Goal: Information Seeking & Learning: Learn about a topic

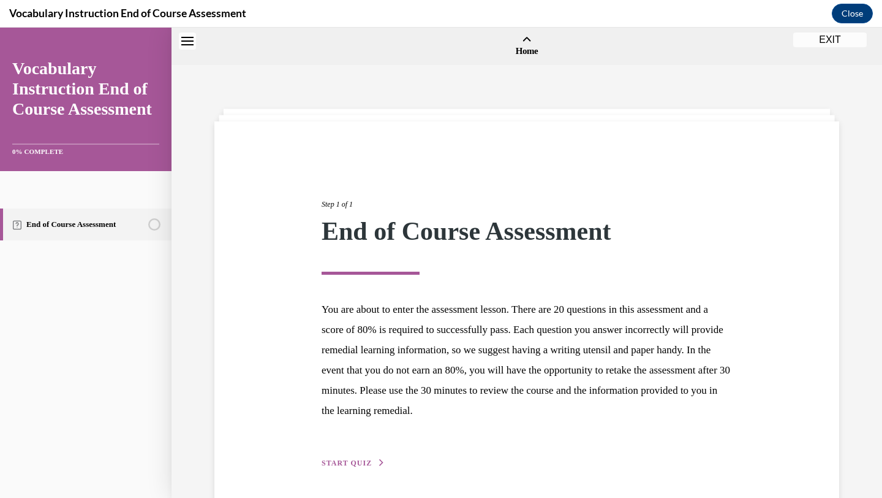
scroll to position [45, 0]
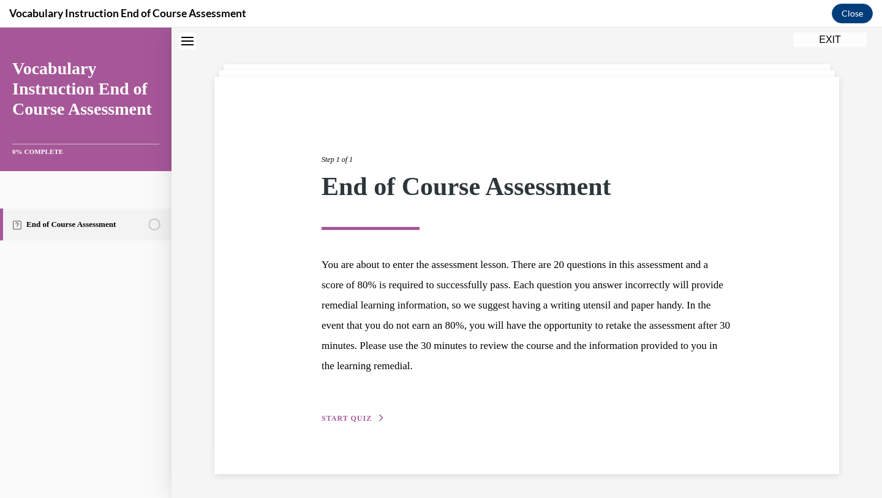
click at [341, 418] on span "START QUIZ" at bounding box center [347, 418] width 50 height 9
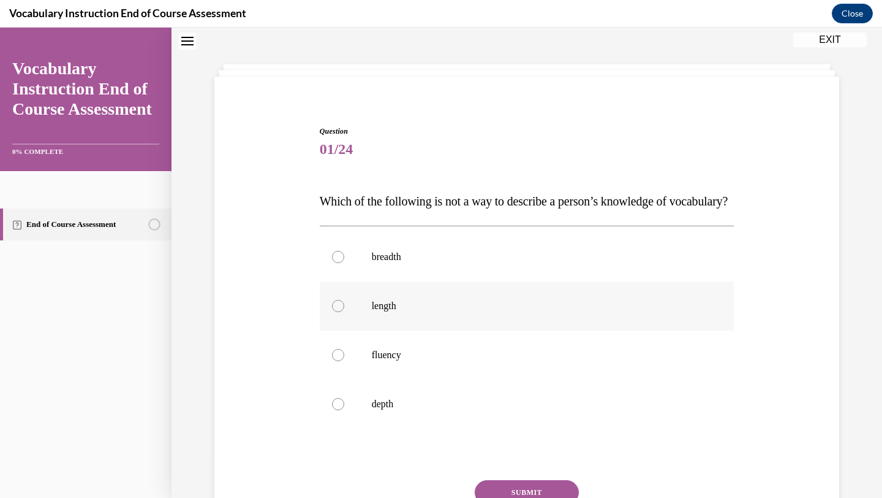
click at [338, 312] on div at bounding box center [338, 306] width 12 height 12
click at [338, 312] on input "length" at bounding box center [338, 306] width 12 height 12
radio input "true"
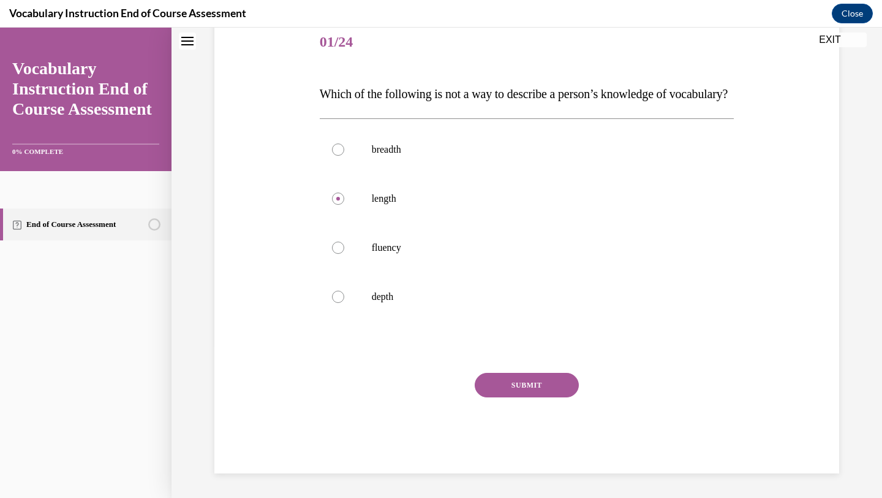
click at [505, 390] on button "SUBMIT" at bounding box center [527, 385] width 104 height 25
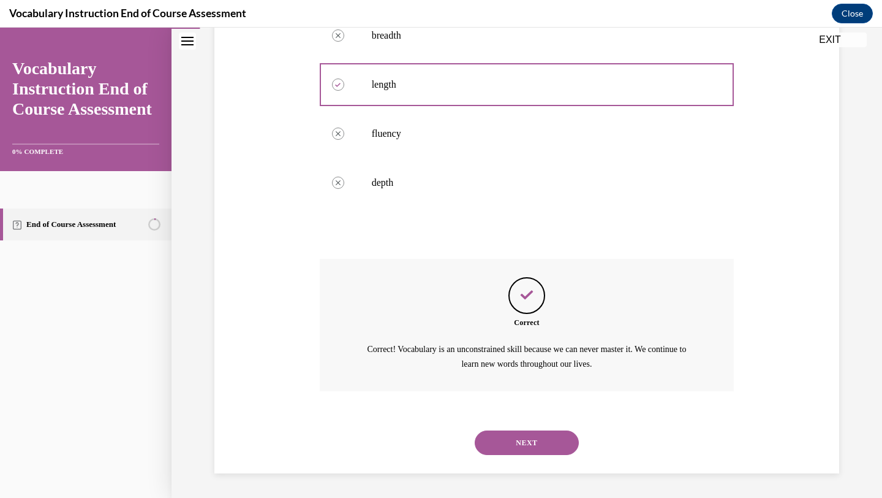
click at [521, 449] on button "NEXT" at bounding box center [527, 442] width 104 height 25
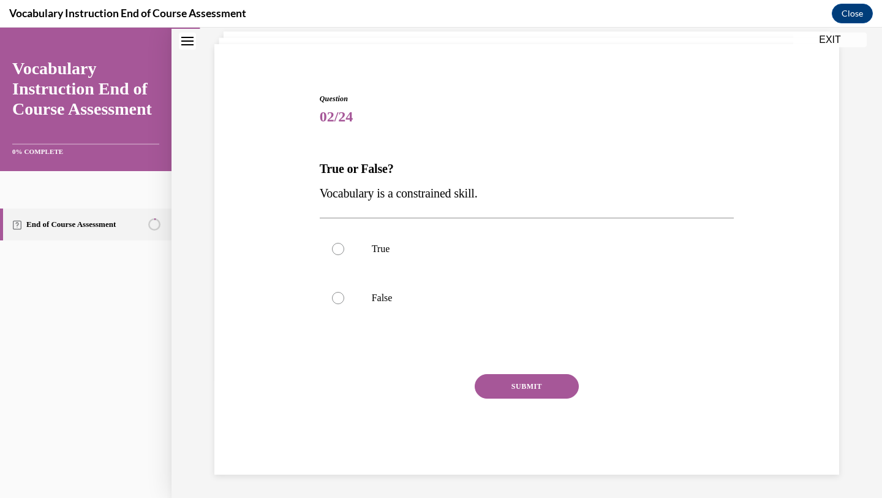
scroll to position [78, 0]
click at [340, 305] on label "False" at bounding box center [527, 296] width 415 height 49
click at [340, 303] on input "False" at bounding box center [338, 296] width 12 height 12
radio input "true"
click at [557, 387] on button "SUBMIT" at bounding box center [527, 385] width 104 height 25
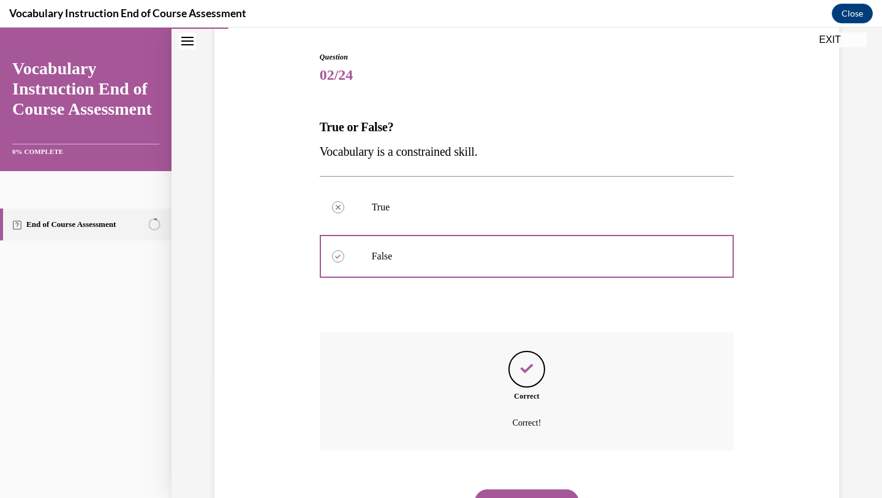
scroll to position [178, 0]
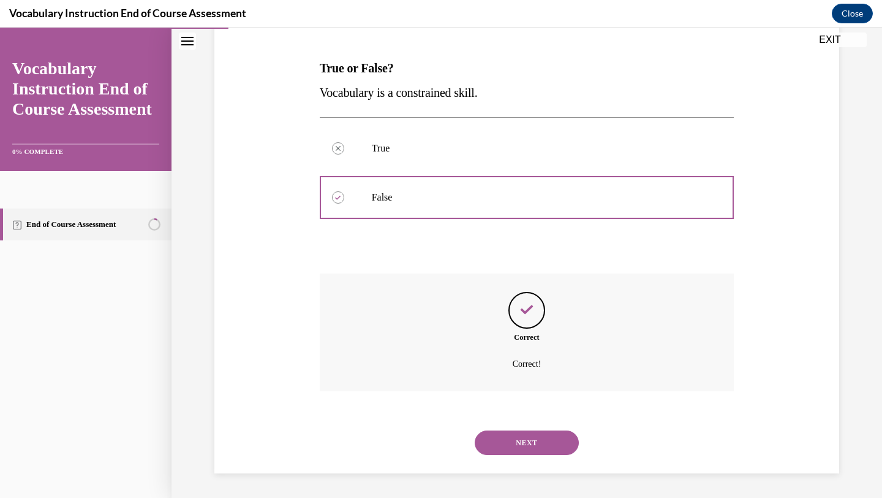
click at [534, 439] on button "NEXT" at bounding box center [527, 442] width 104 height 25
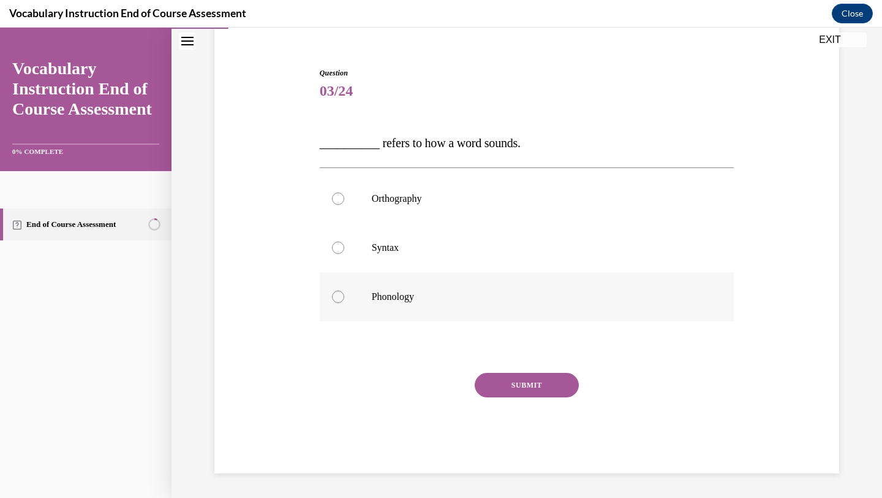
click at [340, 297] on div at bounding box center [338, 296] width 12 height 12
click at [340, 297] on input "Phonology" at bounding box center [338, 296] width 12 height 12
radio input "true"
click at [492, 387] on button "SUBMIT" at bounding box center [527, 385] width 104 height 25
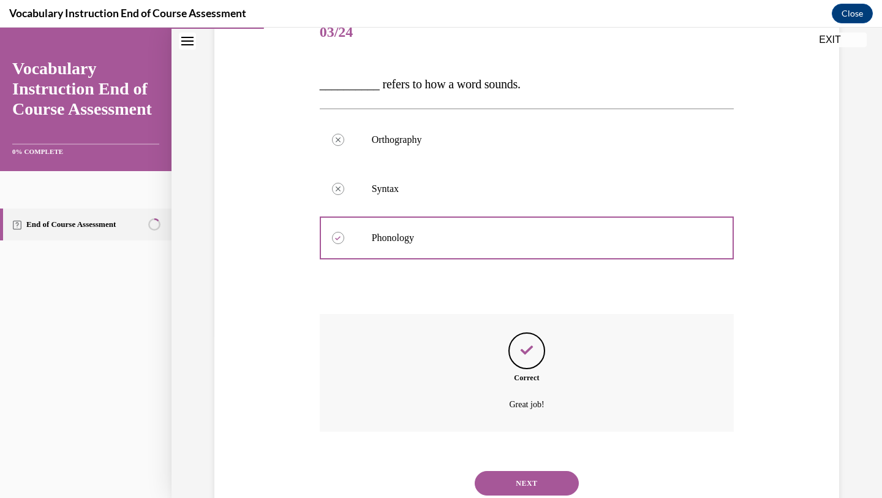
scroll to position [202, 0]
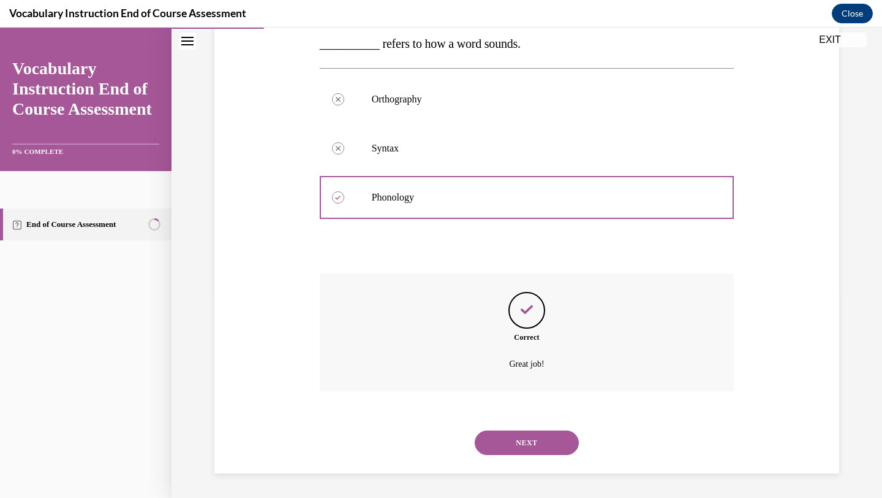
click at [514, 439] on button "NEXT" at bounding box center [527, 442] width 104 height 25
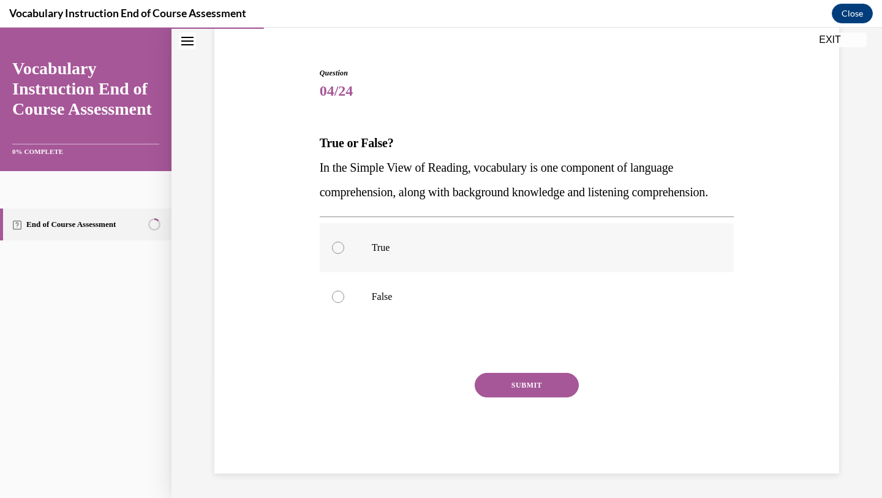
click at [337, 249] on div at bounding box center [338, 247] width 12 height 12
click at [337, 249] on input "True" at bounding box center [338, 247] width 12 height 12
radio input "true"
click at [509, 381] on button "SUBMIT" at bounding box center [527, 385] width 104 height 25
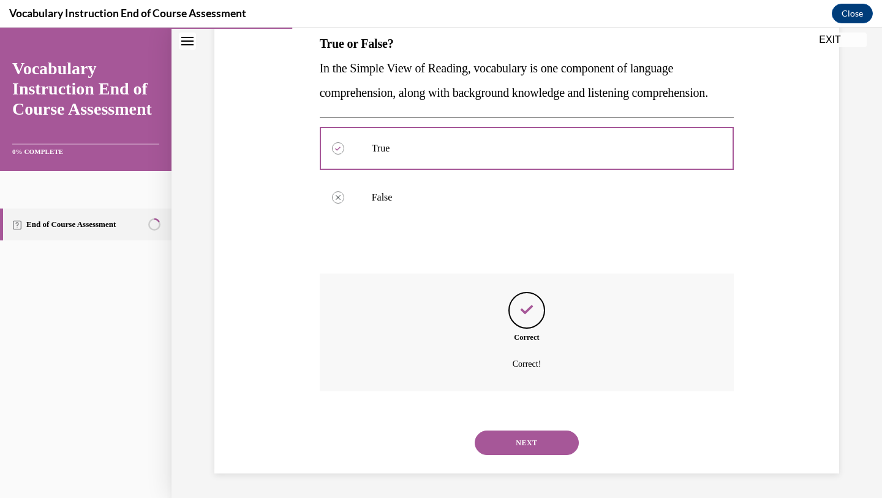
scroll to position [227, 0]
click at [513, 442] on button "NEXT" at bounding box center [527, 442] width 104 height 25
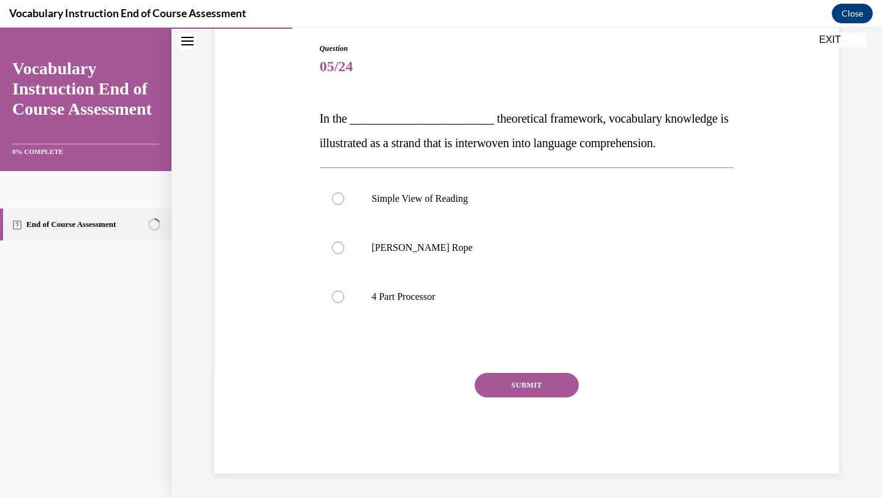
scroll to position [127, 0]
click at [341, 247] on div at bounding box center [338, 247] width 12 height 12
click at [341, 247] on input "Scarborough's Rope" at bounding box center [338, 247] width 12 height 12
radio input "true"
click at [531, 371] on div "Question 05/24 In the ________________________ theoretical framework, vocabular…" at bounding box center [527, 258] width 415 height 430
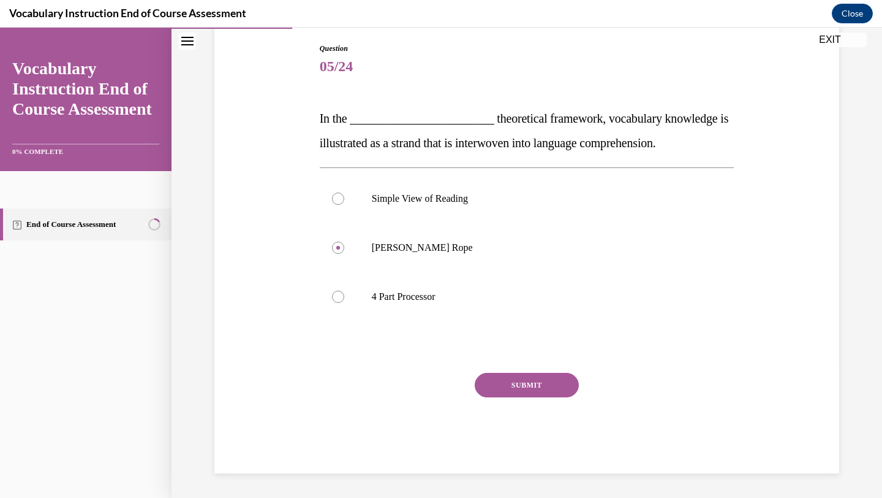
click at [531, 384] on button "SUBMIT" at bounding box center [527, 385] width 104 height 25
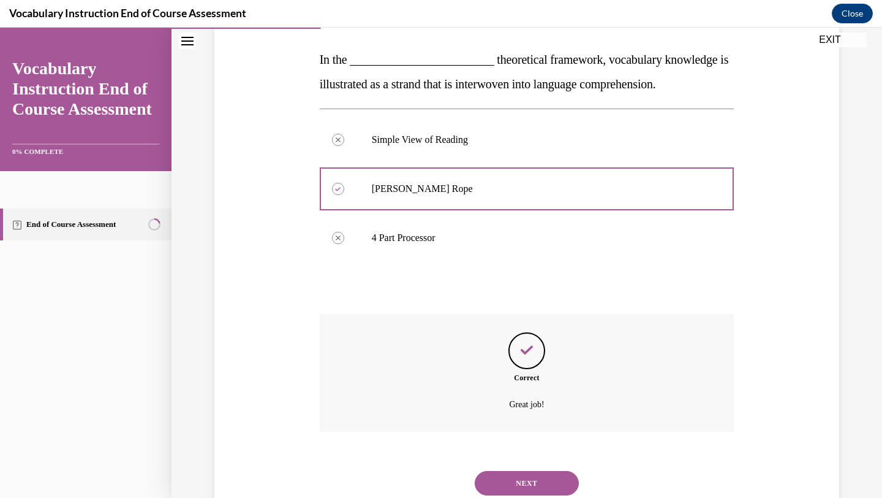
scroll to position [227, 0]
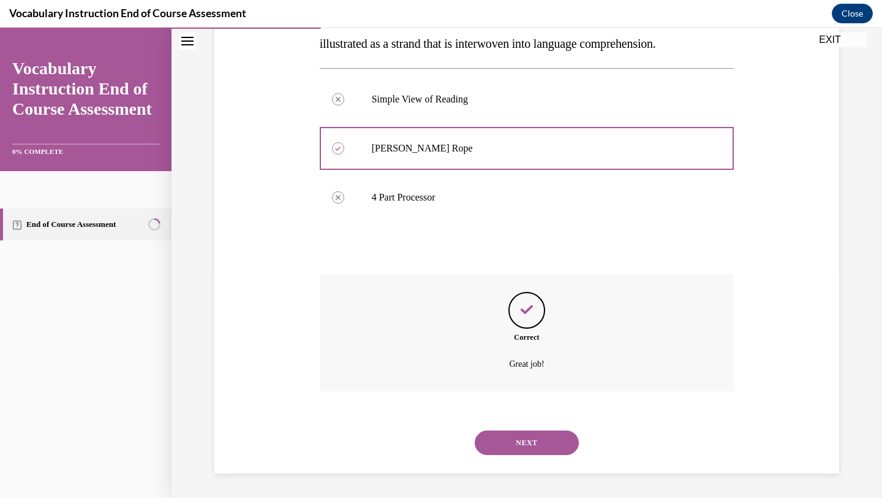
click at [526, 452] on button "NEXT" at bounding box center [527, 442] width 104 height 25
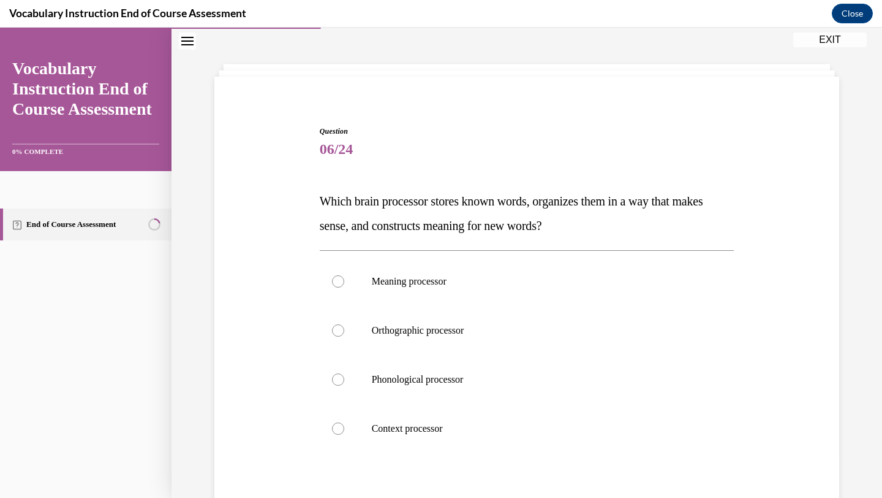
scroll to position [47, 0]
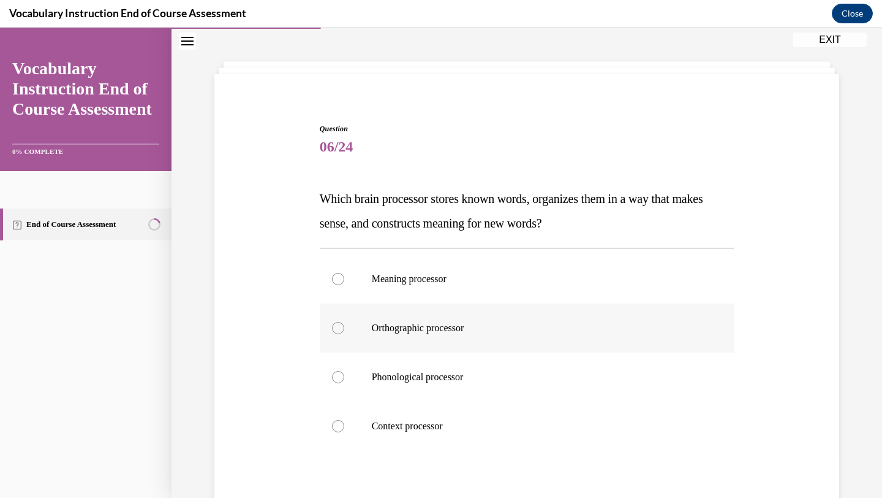
click at [336, 327] on div at bounding box center [338, 328] width 12 height 12
click at [336, 327] on input "Orthographic processor" at bounding box center [338, 328] width 12 height 12
radio input "true"
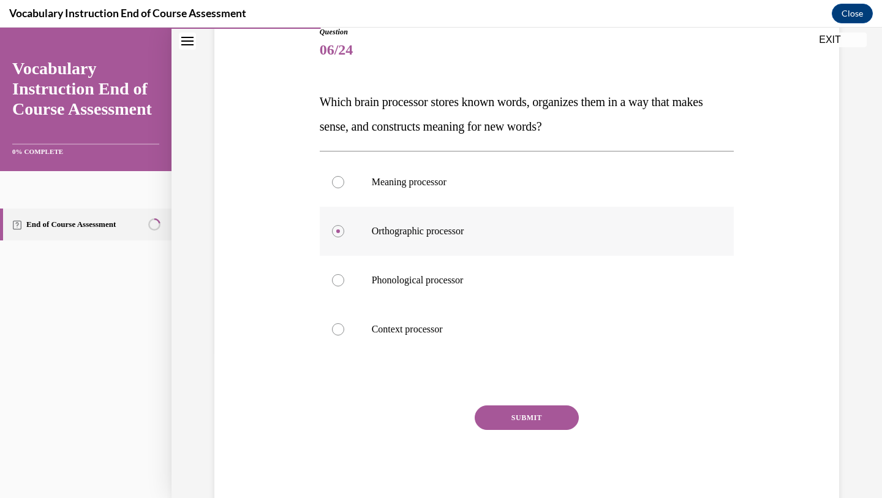
scroll to position [159, 0]
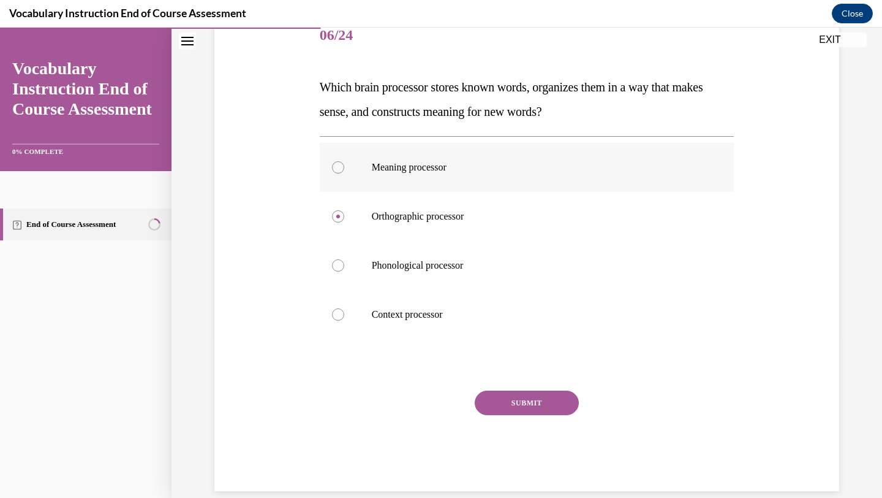
click at [339, 164] on div at bounding box center [338, 167] width 12 height 12
click at [339, 164] on input "Meaning processor" at bounding box center [338, 167] width 12 height 12
radio input "true"
click at [518, 412] on button "SUBMIT" at bounding box center [527, 402] width 104 height 25
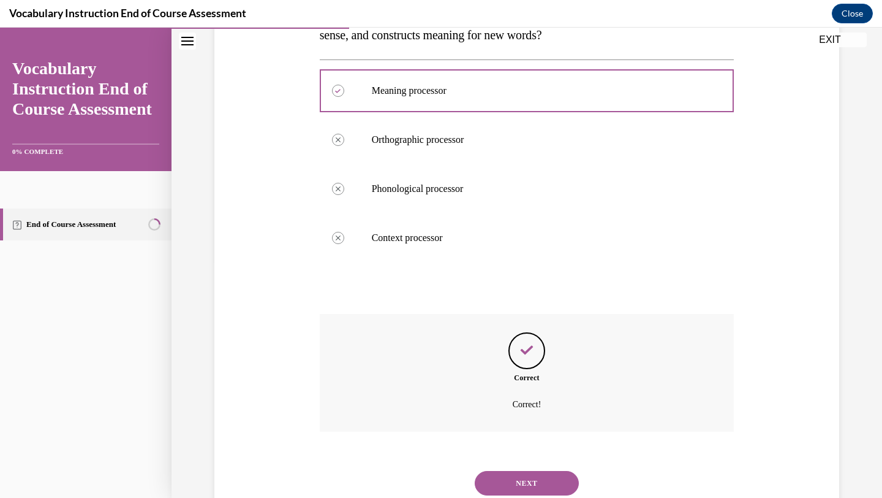
scroll to position [276, 0]
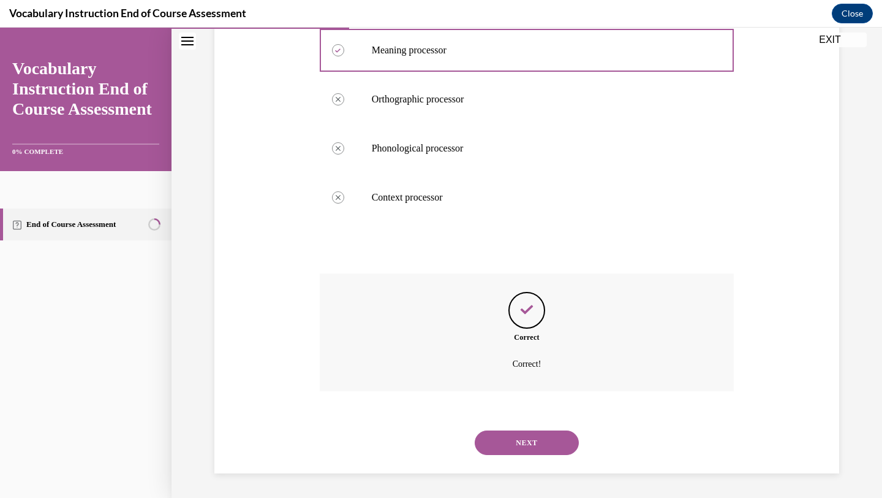
click at [516, 436] on button "NEXT" at bounding box center [527, 442] width 104 height 25
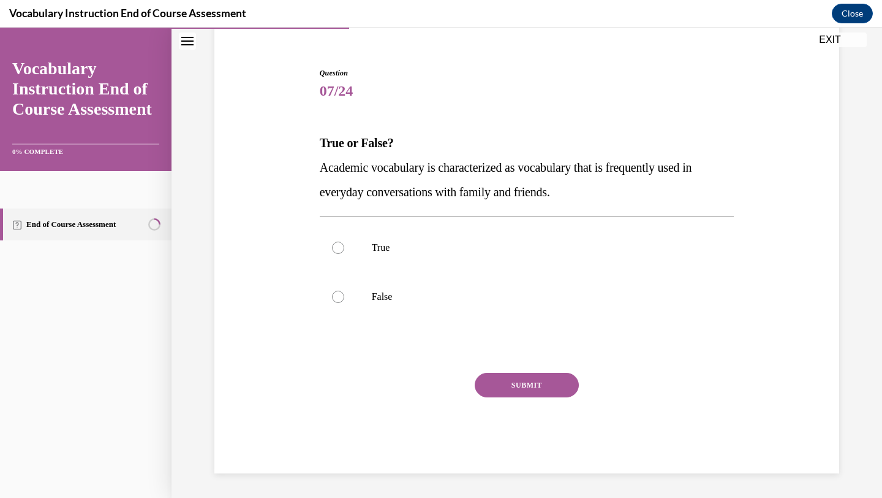
scroll to position [103, 0]
click at [344, 303] on label "False" at bounding box center [527, 296] width 415 height 49
click at [344, 303] on input "False" at bounding box center [338, 296] width 12 height 12
radio input "true"
click at [516, 381] on button "SUBMIT" at bounding box center [527, 385] width 104 height 25
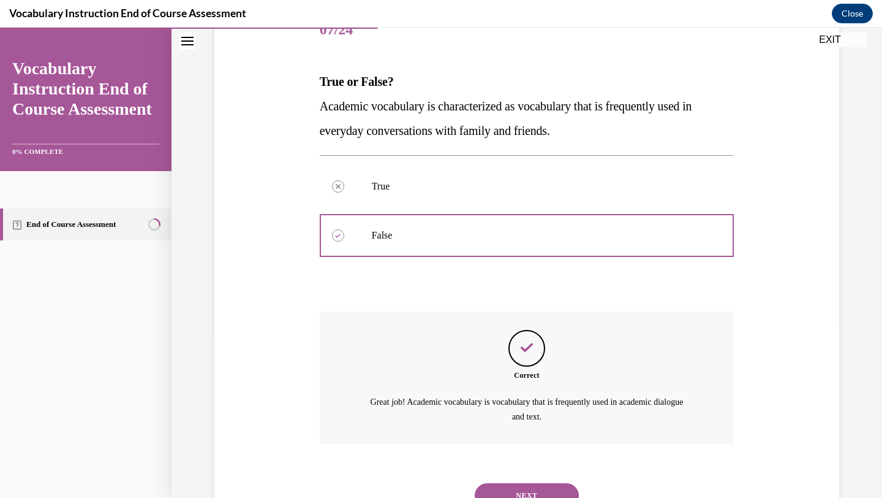
scroll to position [216, 0]
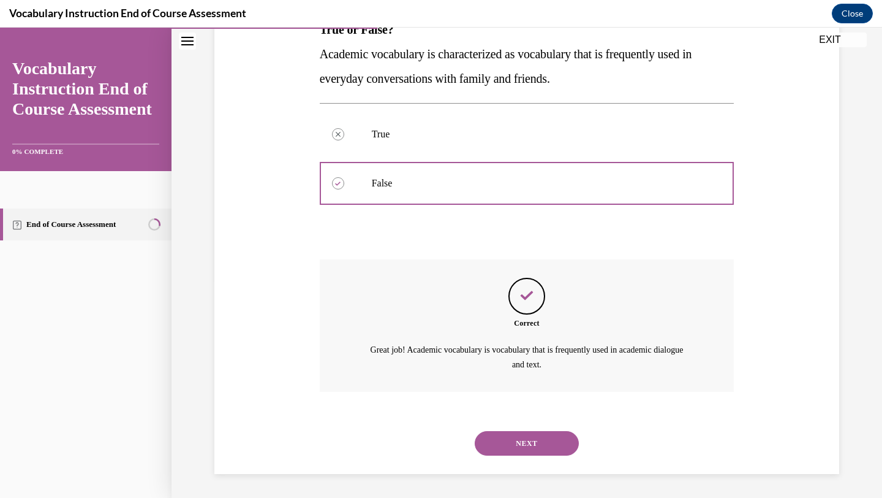
click at [510, 447] on button "NEXT" at bounding box center [527, 443] width 104 height 25
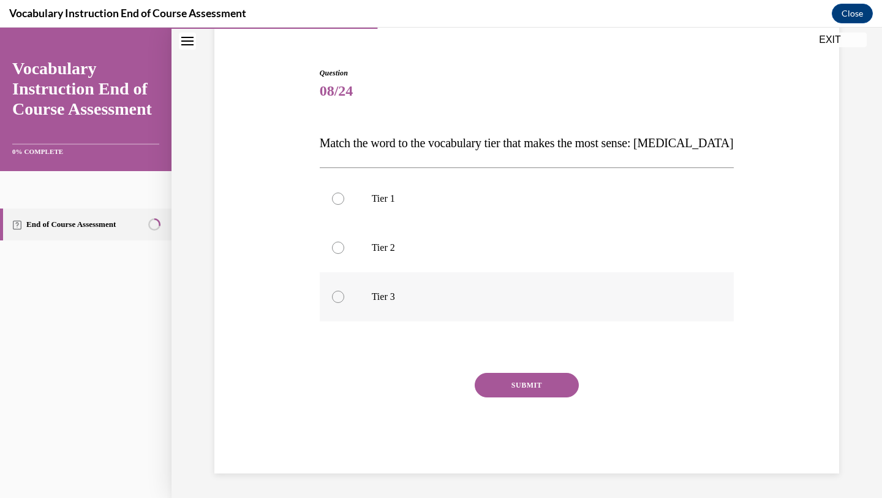
click at [336, 297] on div at bounding box center [338, 296] width 12 height 12
click at [336, 297] on input "Tier 3" at bounding box center [338, 296] width 12 height 12
radio input "true"
click at [528, 390] on button "SUBMIT" at bounding box center [527, 385] width 104 height 25
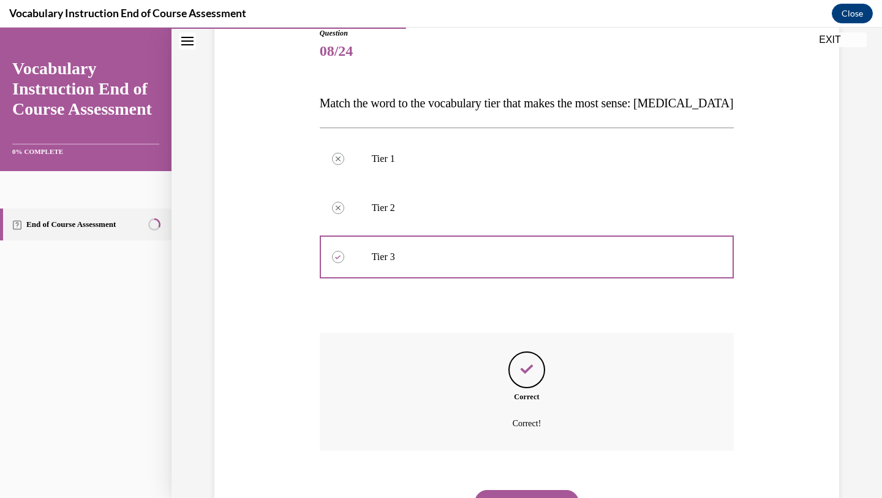
scroll to position [202, 0]
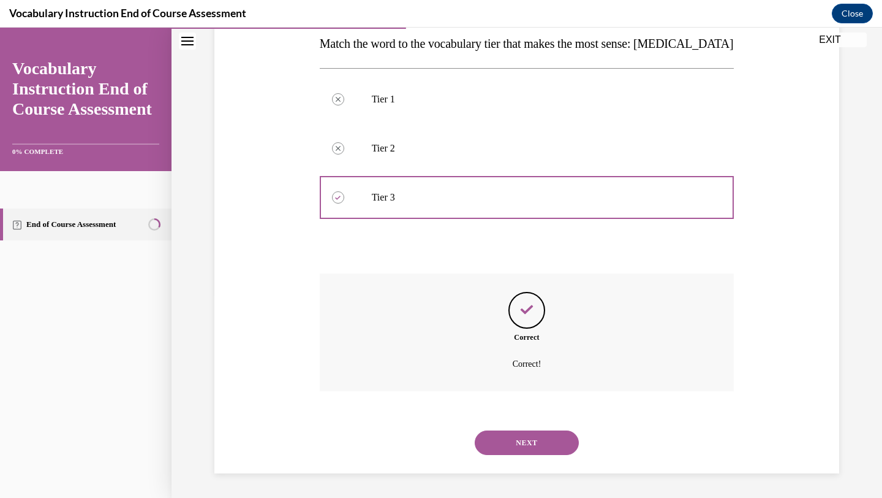
click at [524, 437] on button "NEXT" at bounding box center [527, 442] width 104 height 25
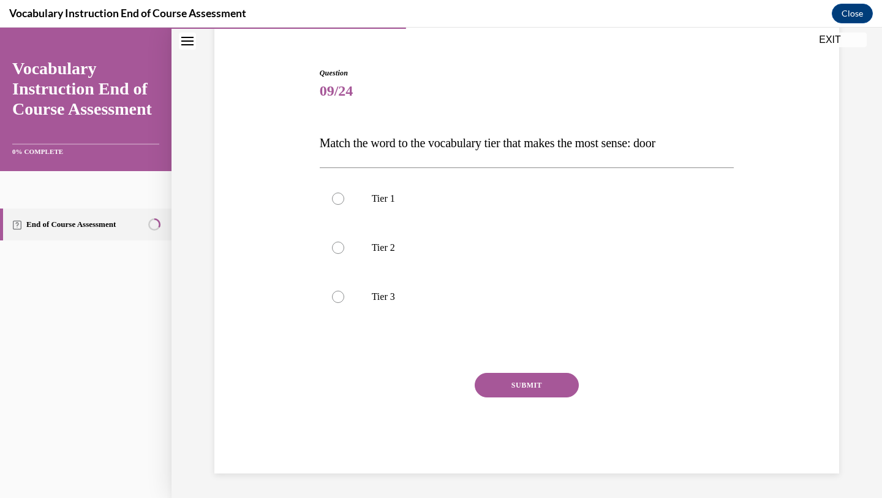
scroll to position [103, 0]
click at [408, 211] on label "Tier 1" at bounding box center [527, 198] width 415 height 49
click at [344, 205] on input "Tier 1" at bounding box center [338, 198] width 12 height 12
radio input "true"
click at [521, 387] on button "SUBMIT" at bounding box center [527, 385] width 104 height 25
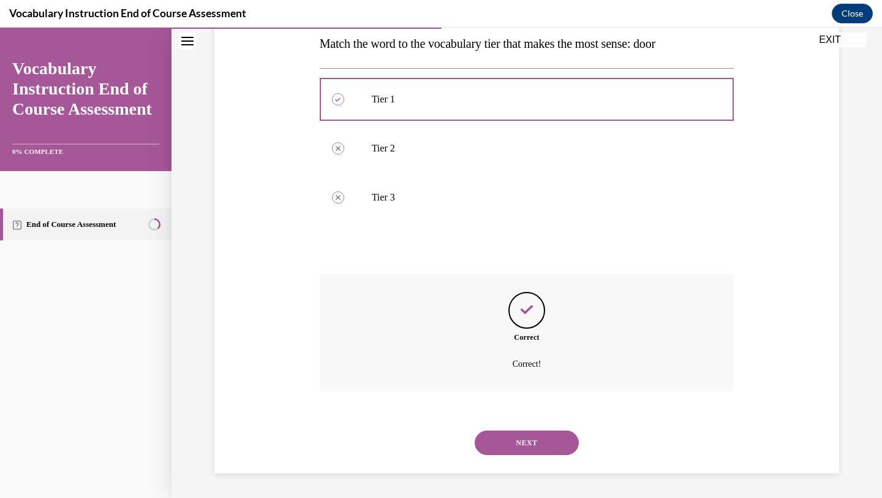
click at [529, 444] on button "NEXT" at bounding box center [527, 442] width 104 height 25
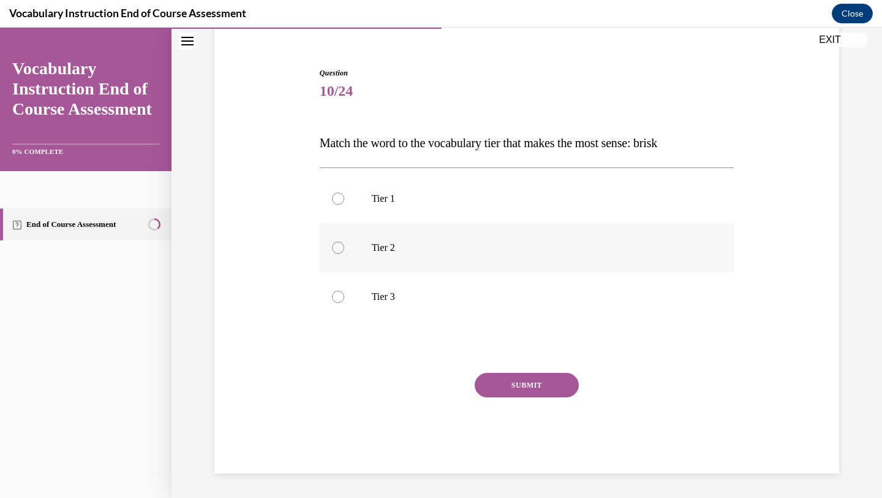
click at [383, 248] on p "Tier 2" at bounding box center [538, 247] width 332 height 12
click at [344, 248] on input "Tier 2" at bounding box center [338, 247] width 12 height 12
radio input "true"
click at [501, 380] on button "SUBMIT" at bounding box center [527, 385] width 104 height 25
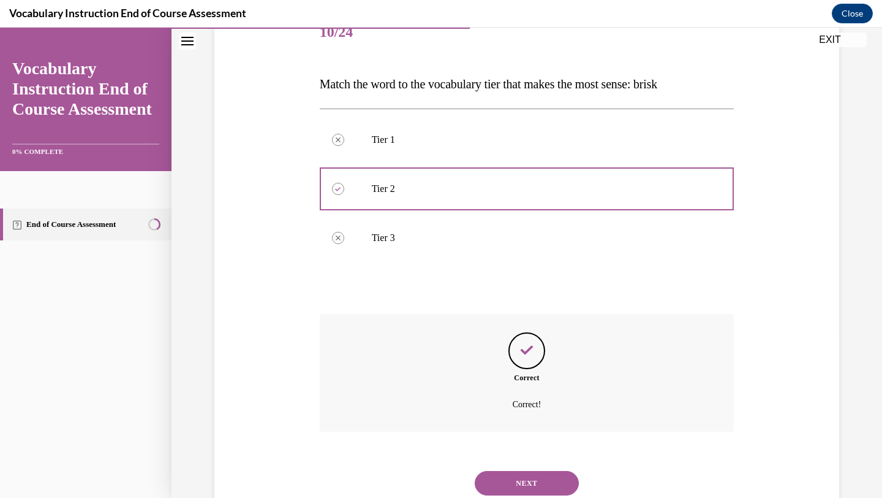
scroll to position [202, 0]
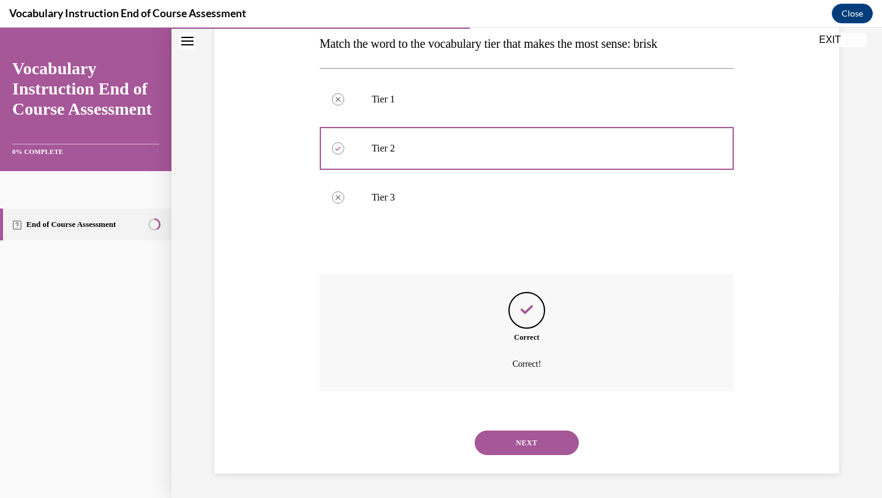
click at [517, 447] on button "NEXT" at bounding box center [527, 442] width 104 height 25
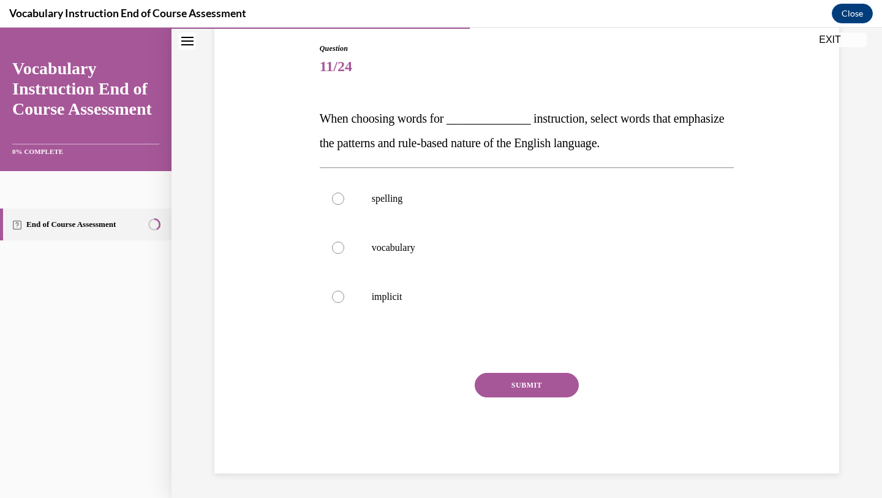
scroll to position [127, 0]
click at [357, 202] on label "spelling" at bounding box center [527, 198] width 415 height 49
click at [344, 202] on input "spelling" at bounding box center [338, 198] width 12 height 12
radio input "true"
click at [513, 392] on button "SUBMIT" at bounding box center [527, 385] width 104 height 25
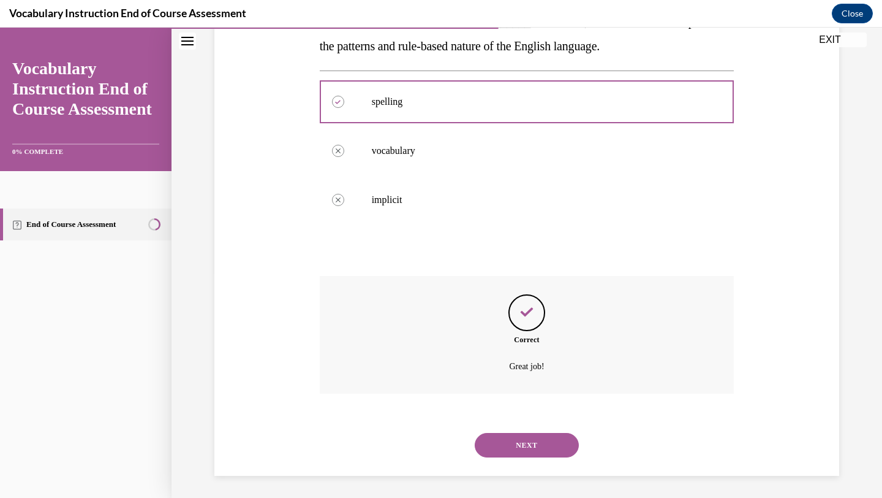
scroll to position [227, 0]
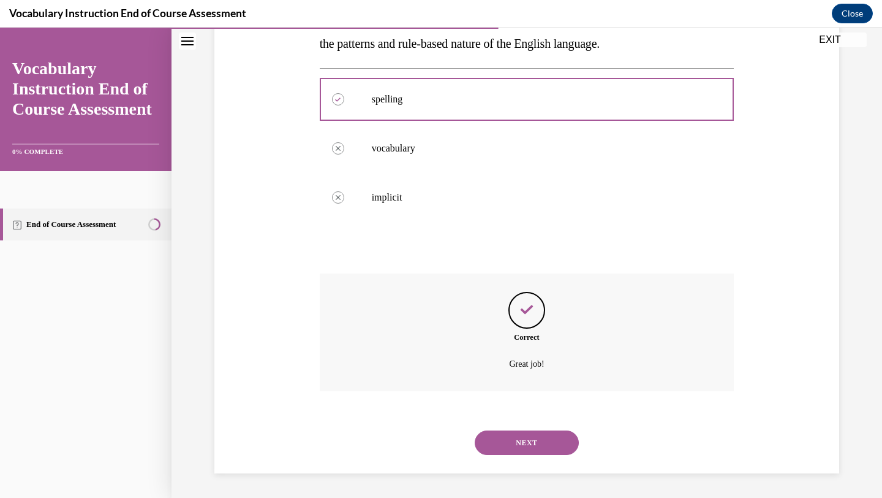
click at [508, 455] on div "NEXT" at bounding box center [527, 442] width 415 height 49
click at [508, 445] on button "NEXT" at bounding box center [527, 442] width 104 height 25
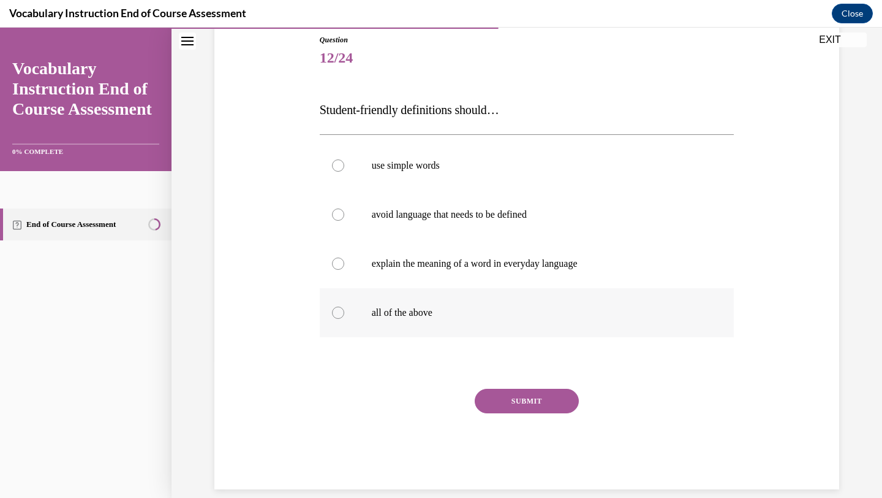
click at [338, 305] on label "all of the above" at bounding box center [527, 312] width 415 height 49
click at [338, 306] on input "all of the above" at bounding box center [338, 312] width 12 height 12
radio input "true"
click at [518, 403] on button "SUBMIT" at bounding box center [527, 400] width 104 height 25
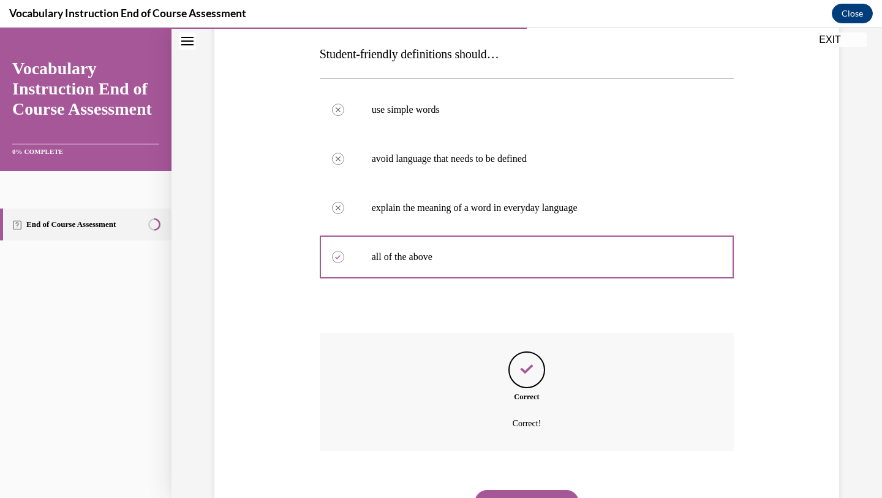
scroll to position [251, 0]
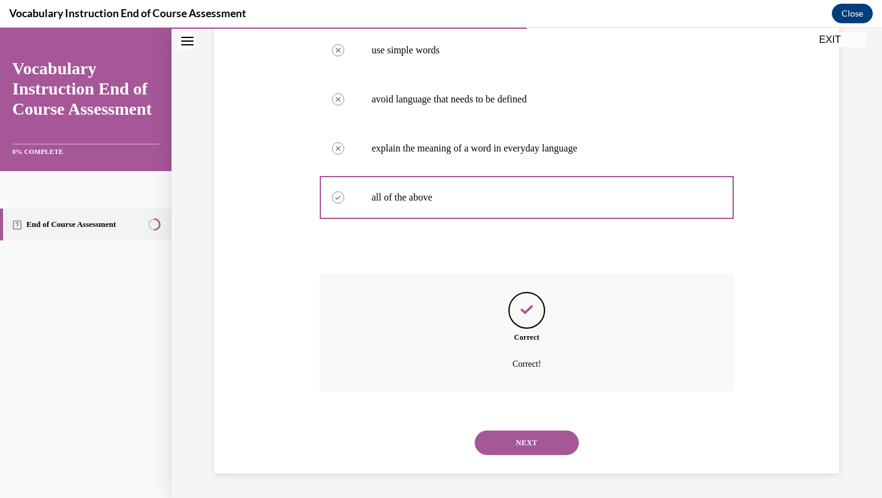
click at [520, 445] on button "NEXT" at bounding box center [527, 442] width 104 height 25
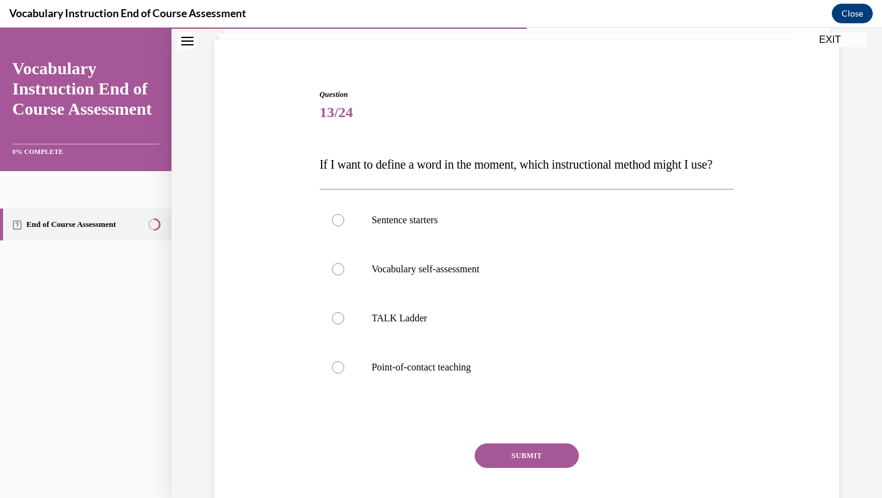
scroll to position [83, 0]
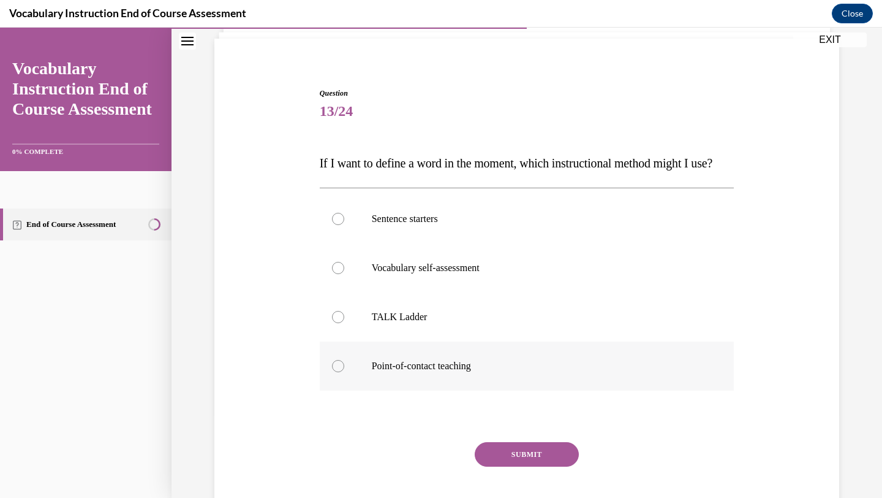
click at [335, 372] on div at bounding box center [338, 366] width 12 height 12
click at [335, 372] on input "Point-of-contact teaching" at bounding box center [338, 366] width 12 height 12
radio input "true"
click at [537, 466] on button "SUBMIT" at bounding box center [527, 454] width 104 height 25
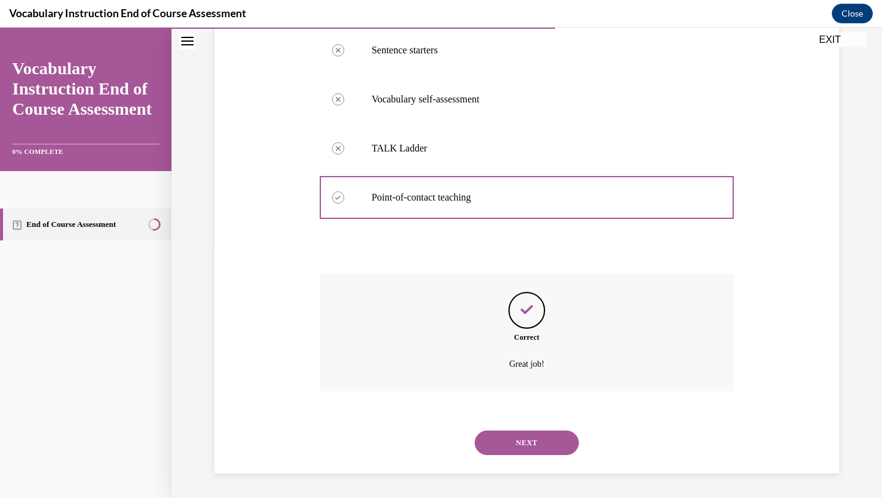
scroll to position [276, 0]
click at [499, 442] on button "NEXT" at bounding box center [527, 442] width 104 height 25
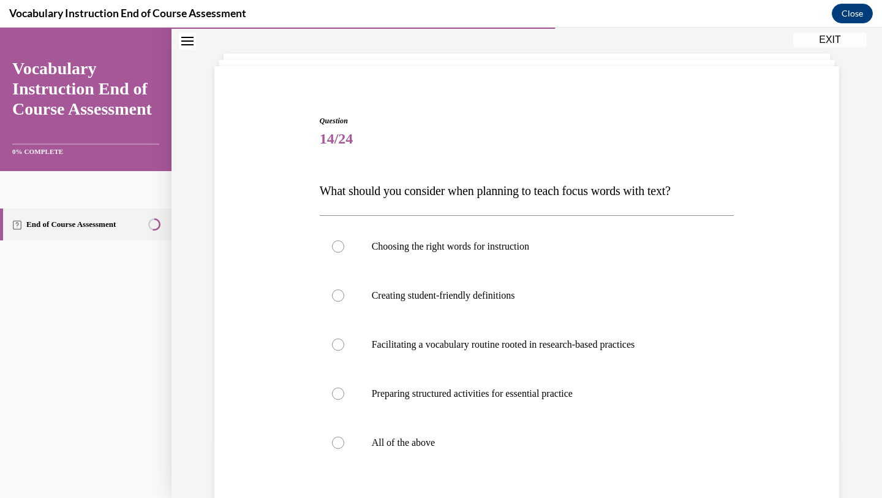
scroll to position [62, 0]
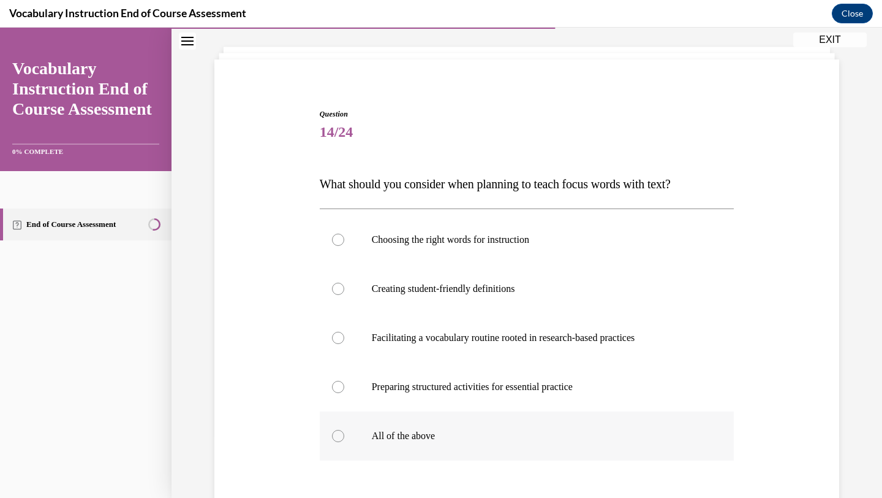
click at [349, 429] on label "All of the above" at bounding box center [527, 435] width 415 height 49
click at [344, 430] on input "All of the above" at bounding box center [338, 436] width 12 height 12
radio input "true"
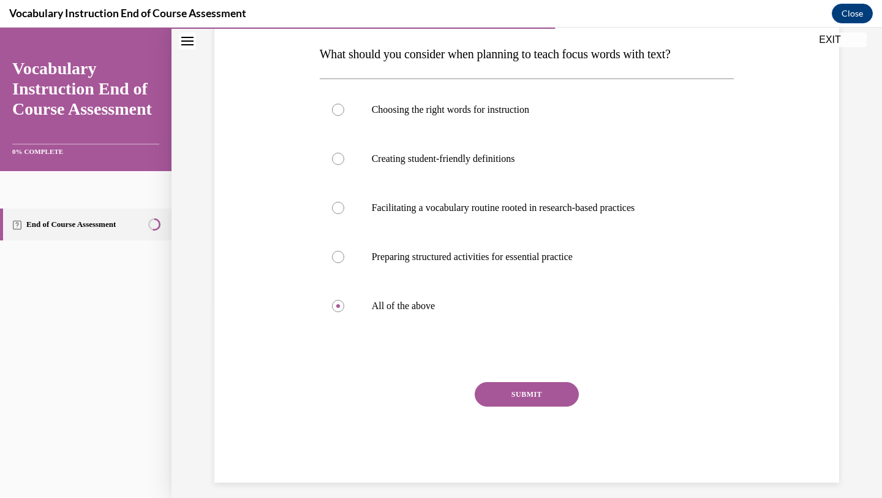
click at [521, 404] on button "SUBMIT" at bounding box center [527, 394] width 104 height 25
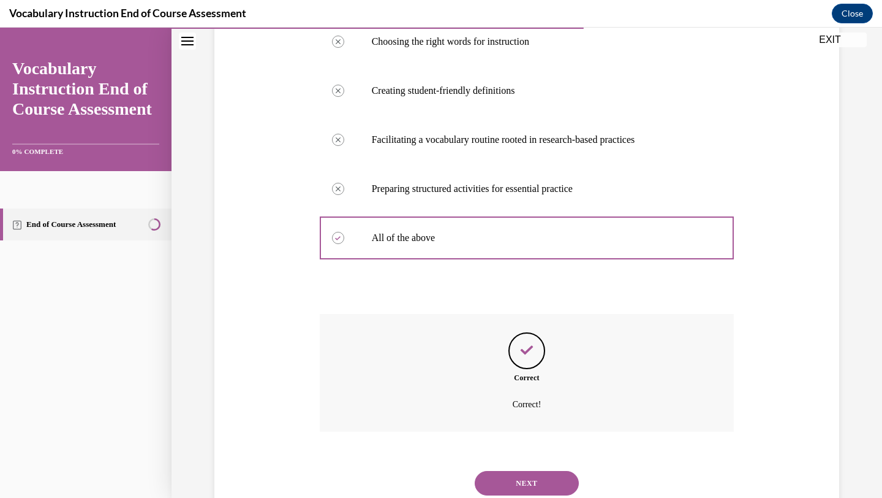
scroll to position [300, 0]
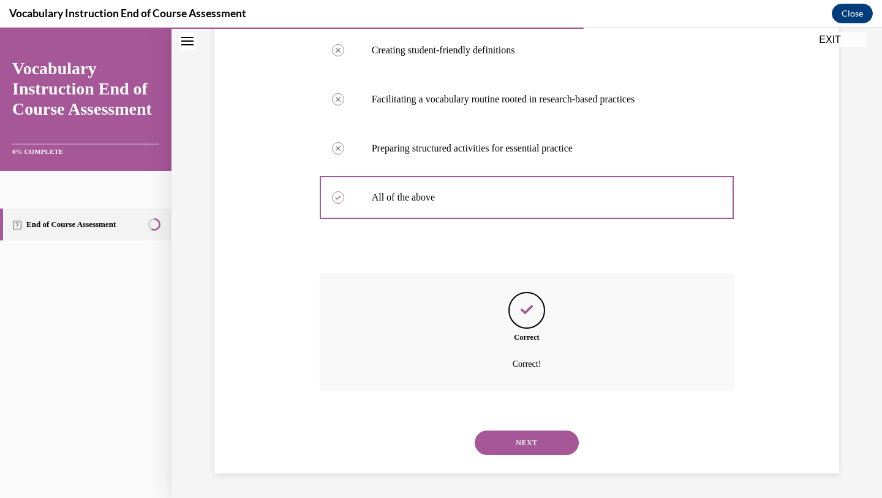
click at [521, 448] on button "NEXT" at bounding box center [527, 442] width 104 height 25
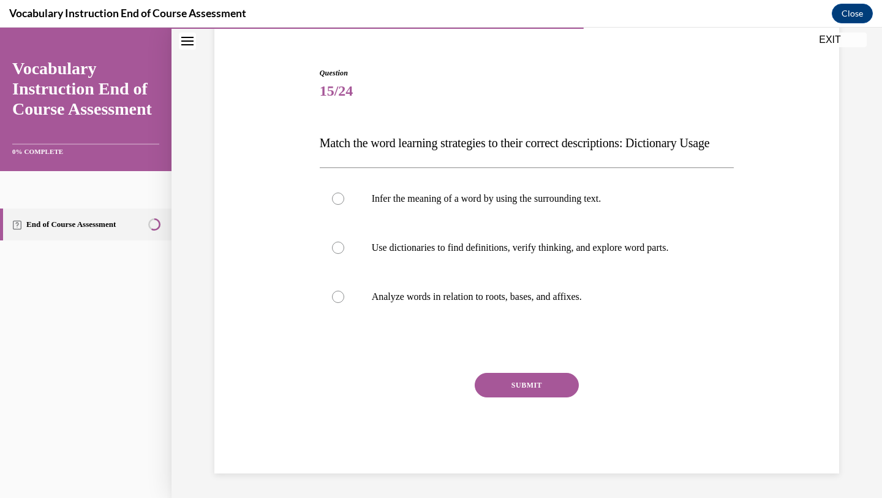
scroll to position [127, 0]
click at [339, 246] on div at bounding box center [338, 247] width 12 height 12
click at [339, 246] on input "Use dictionaries to find definitions, verify thinking, and explore word parts." at bounding box center [338, 247] width 12 height 12
radio input "true"
click at [537, 391] on button "SUBMIT" at bounding box center [527, 385] width 104 height 25
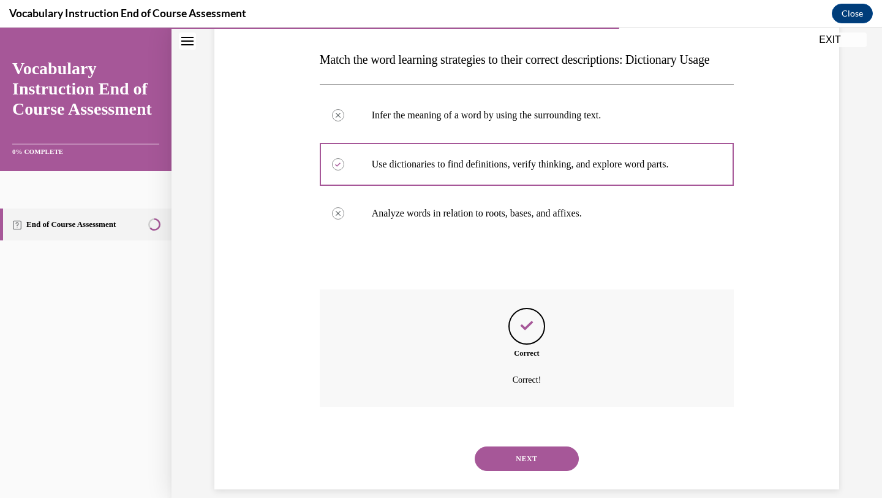
scroll to position [227, 0]
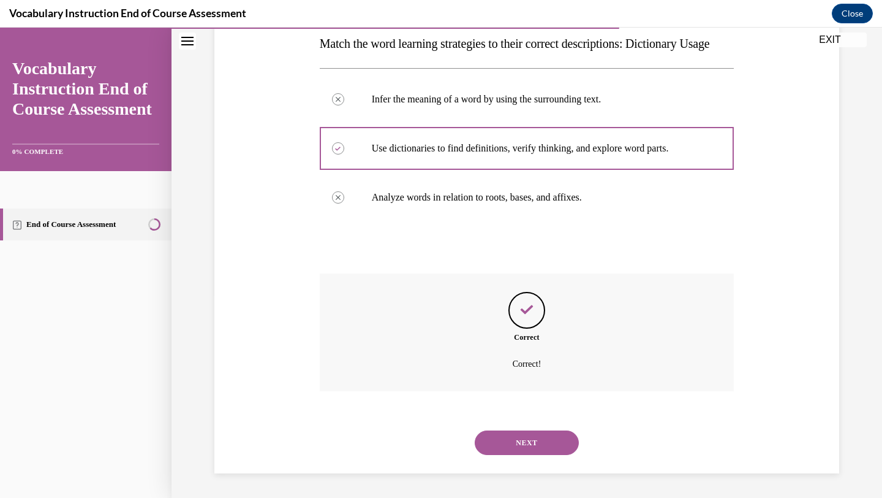
click at [516, 437] on button "NEXT" at bounding box center [527, 442] width 104 height 25
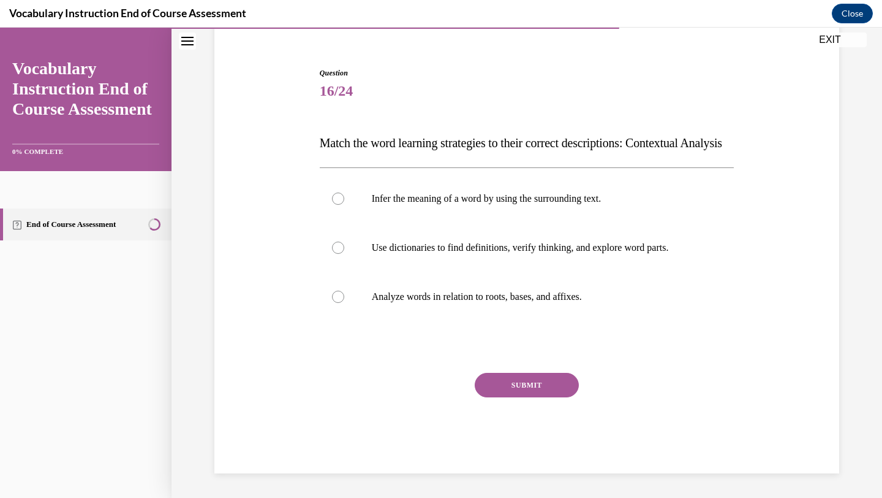
scroll to position [127, 0]
click at [407, 193] on p "Infer the meaning of a word by using the surrounding text." at bounding box center [538, 198] width 332 height 12
click at [344, 193] on input "Infer the meaning of a word by using the surrounding text." at bounding box center [338, 198] width 12 height 12
radio input "true"
click at [509, 385] on button "SUBMIT" at bounding box center [527, 385] width 104 height 25
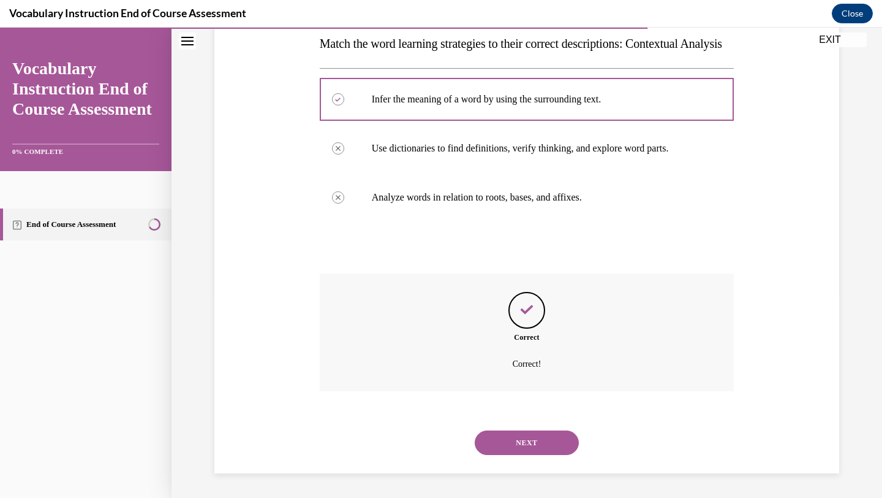
click at [520, 450] on button "NEXT" at bounding box center [527, 442] width 104 height 25
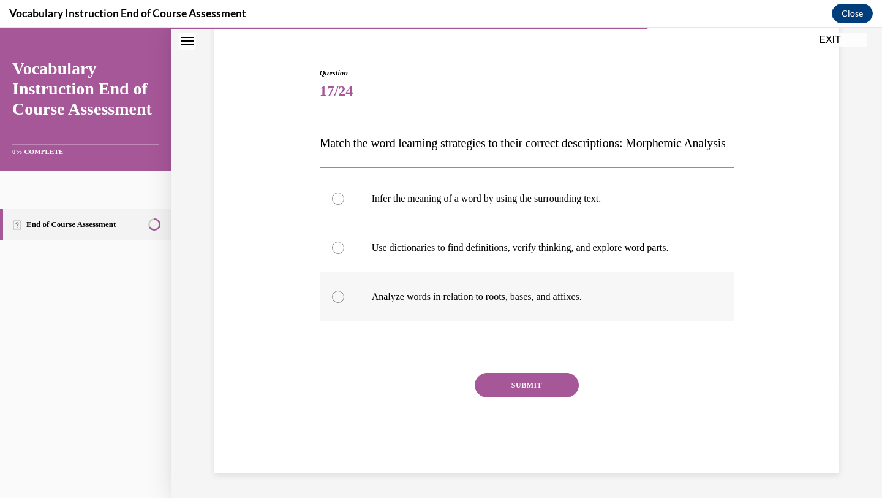
click at [475, 300] on p "Analyze words in relation to roots, bases, and affixes." at bounding box center [538, 296] width 332 height 12
click at [344, 300] on input "Analyze words in relation to roots, bases, and affixes." at bounding box center [338, 296] width 12 height 12
radio input "true"
click at [520, 389] on button "SUBMIT" at bounding box center [527, 385] width 104 height 25
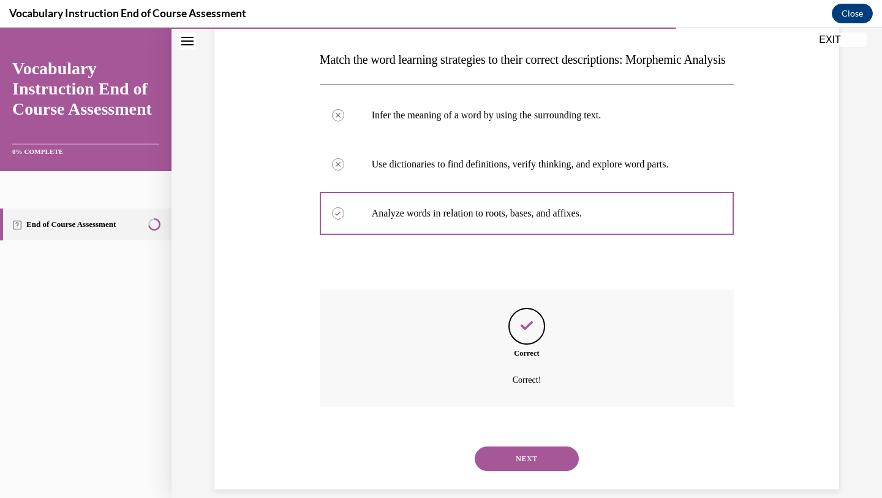
scroll to position [227, 0]
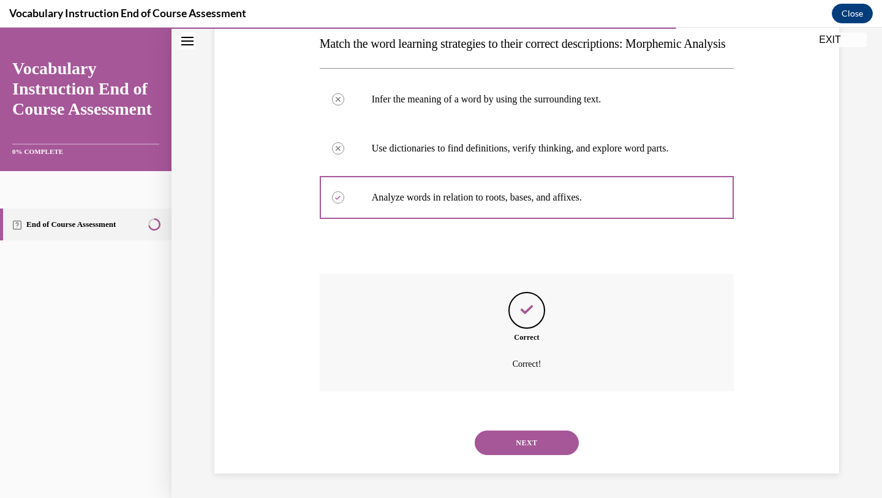
click at [493, 443] on button "NEXT" at bounding box center [527, 442] width 104 height 25
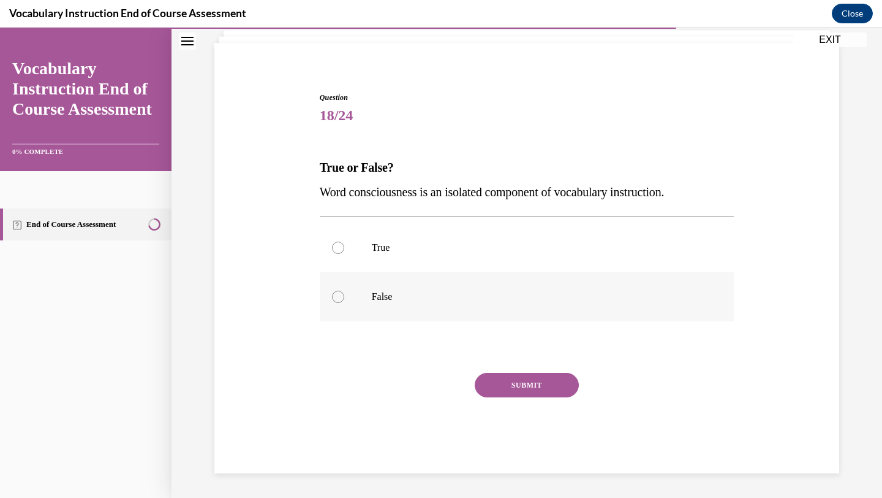
click at [338, 300] on div at bounding box center [338, 296] width 12 height 12
click at [338, 300] on input "False" at bounding box center [338, 296] width 12 height 12
radio input "true"
click at [480, 385] on button "SUBMIT" at bounding box center [527, 385] width 104 height 25
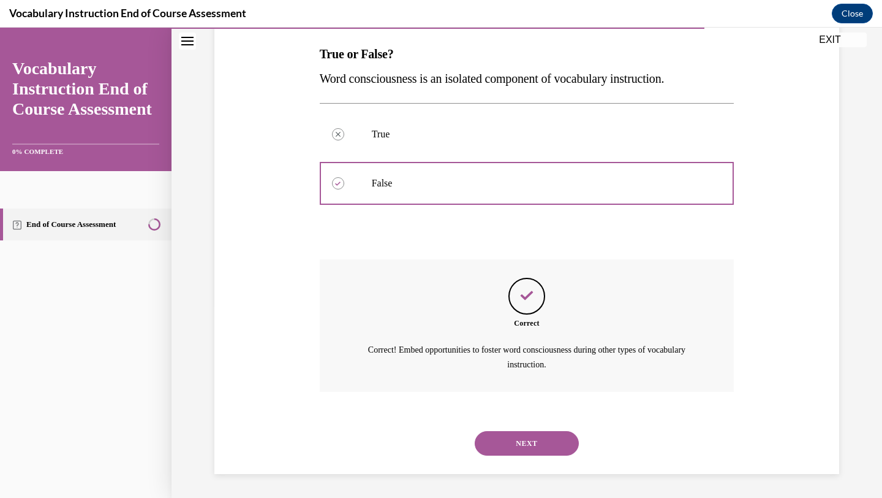
click at [529, 441] on button "NEXT" at bounding box center [527, 443] width 104 height 25
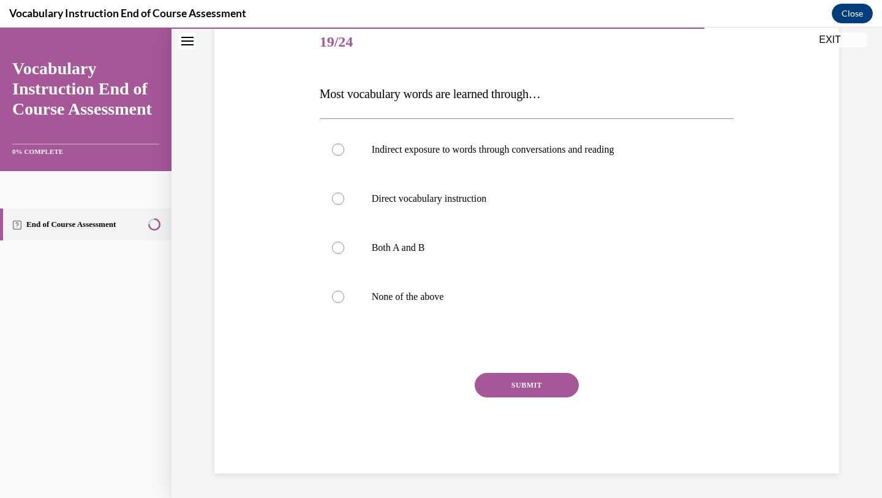
scroll to position [136, 0]
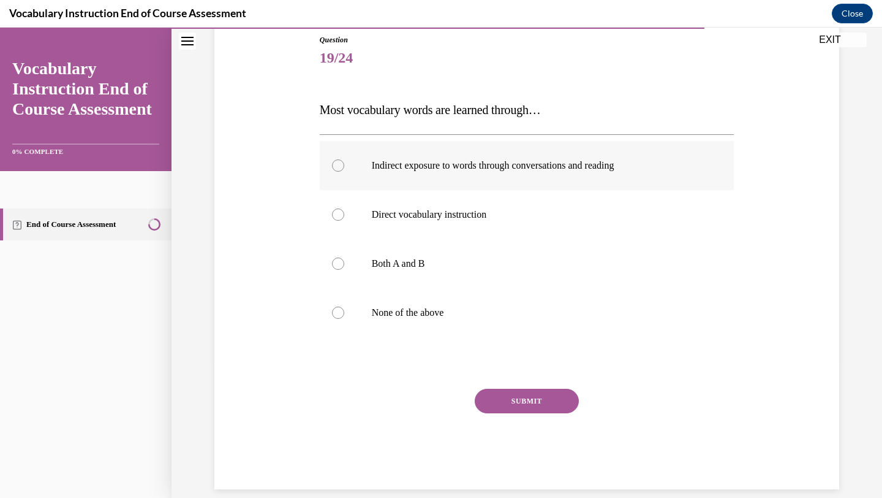
click at [433, 170] on p "Indirect exposure to words through conversations and reading" at bounding box center [538, 165] width 332 height 12
click at [344, 170] on input "Indirect exposure to words through conversations and reading" at bounding box center [338, 165] width 12 height 12
radio input "true"
click at [501, 406] on button "SUBMIT" at bounding box center [527, 400] width 104 height 25
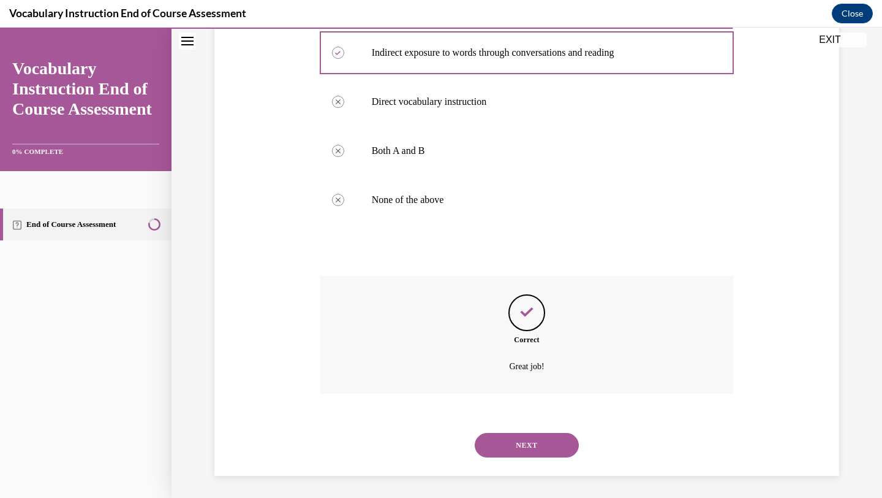
scroll to position [251, 0]
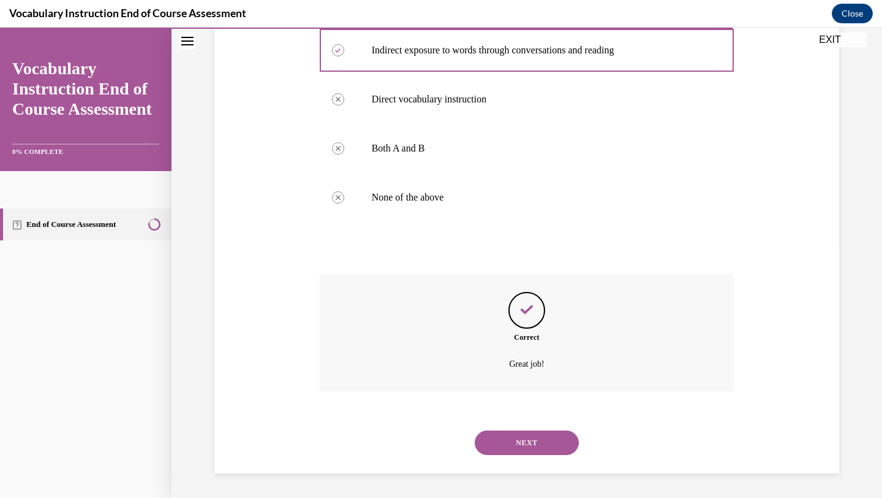
click at [531, 437] on button "NEXT" at bounding box center [527, 442] width 104 height 25
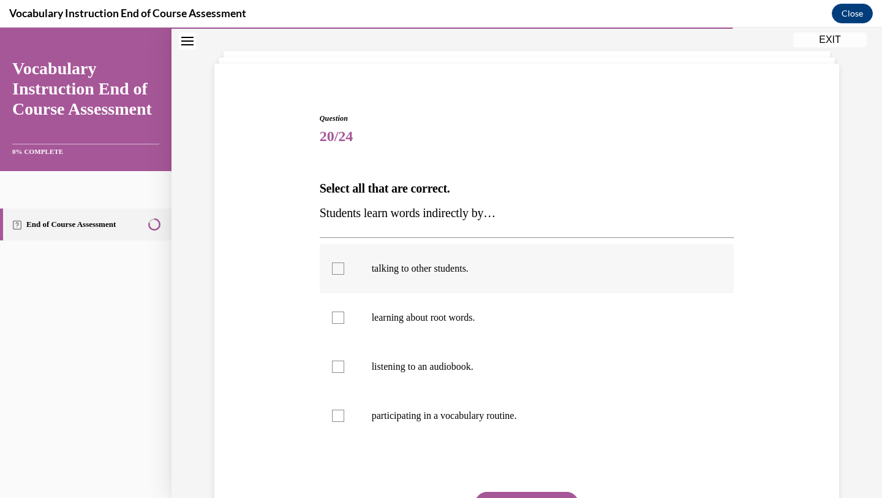
scroll to position [80, 0]
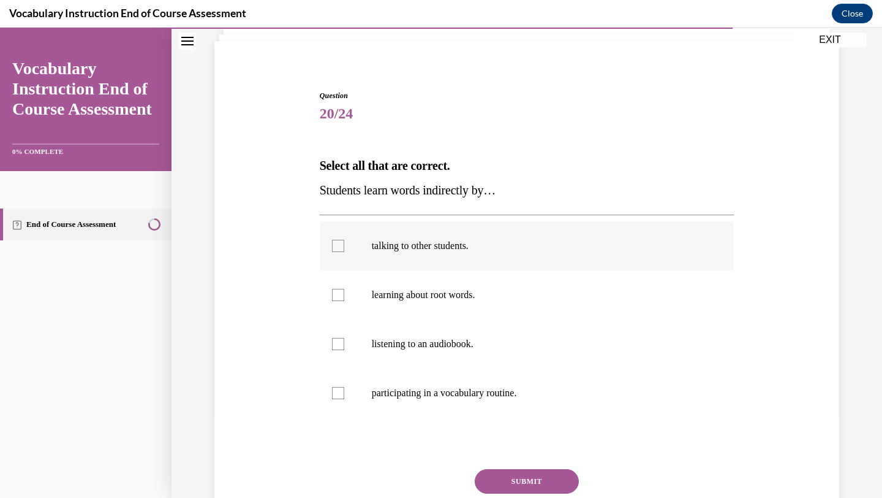
click at [335, 245] on div at bounding box center [338, 246] width 12 height 12
click at [335, 245] on input "talking to other students." at bounding box center [338, 246] width 12 height 12
checkbox input "true"
click at [499, 479] on button "SUBMIT" at bounding box center [527, 481] width 104 height 25
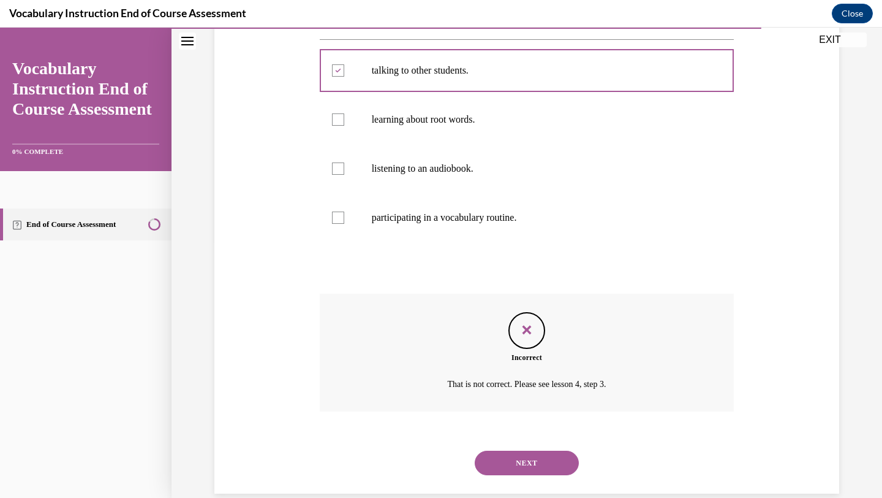
scroll to position [276, 0]
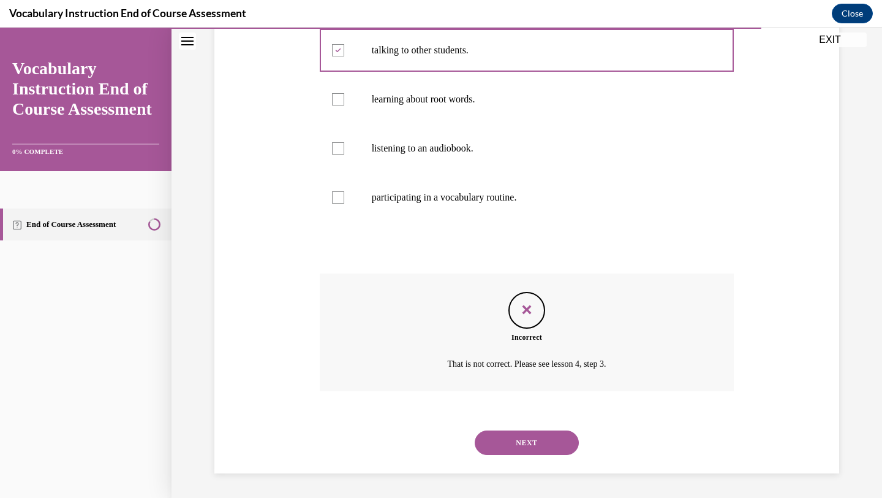
click at [504, 449] on button "NEXT" at bounding box center [527, 442] width 104 height 25
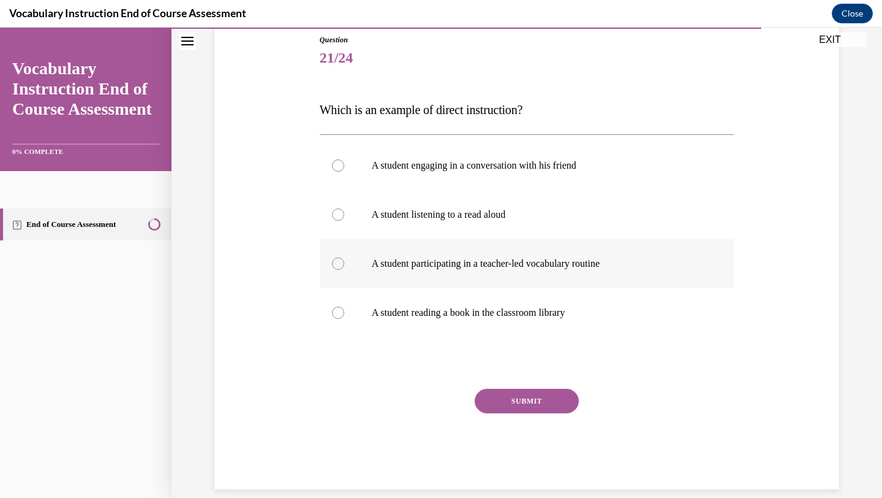
click at [337, 262] on div at bounding box center [338, 263] width 12 height 12
click at [337, 262] on input "A student participating in a teacher-led vocabulary routine" at bounding box center [338, 263] width 12 height 12
radio input "true"
click at [549, 398] on button "SUBMIT" at bounding box center [527, 400] width 104 height 25
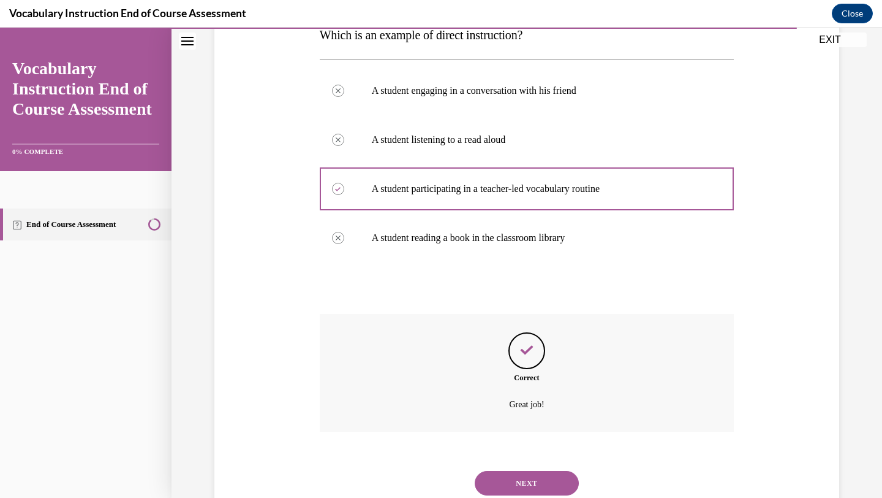
scroll to position [251, 0]
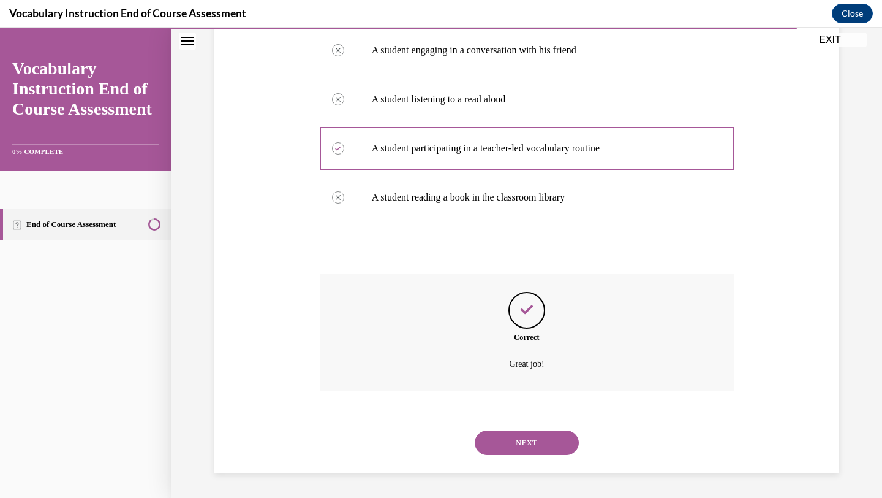
click at [523, 439] on button "NEXT" at bounding box center [527, 442] width 104 height 25
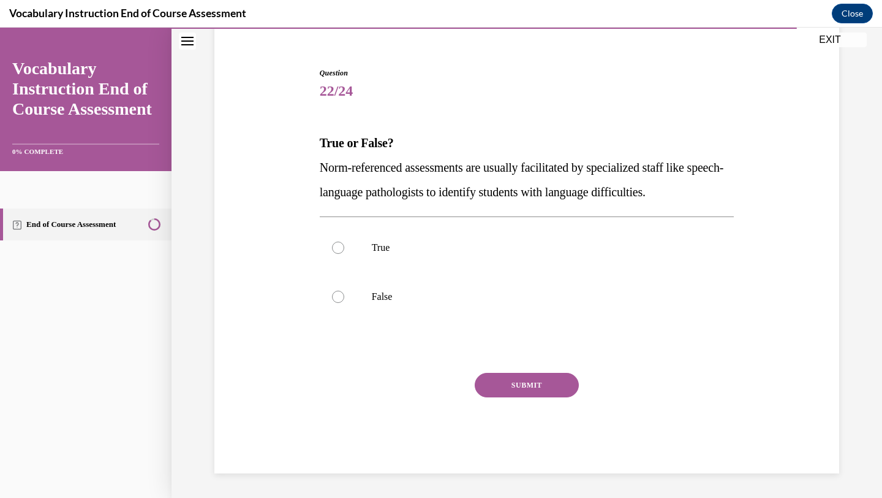
scroll to position [103, 0]
click at [354, 296] on label "False" at bounding box center [527, 296] width 415 height 49
click at [344, 296] on input "False" at bounding box center [338, 296] width 12 height 12
radio input "true"
click at [520, 393] on button "SUBMIT" at bounding box center [527, 385] width 104 height 25
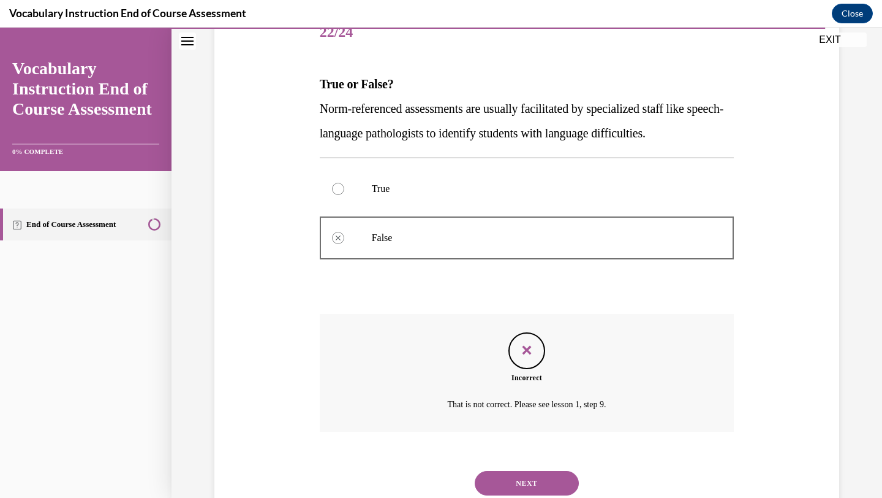
scroll to position [202, 0]
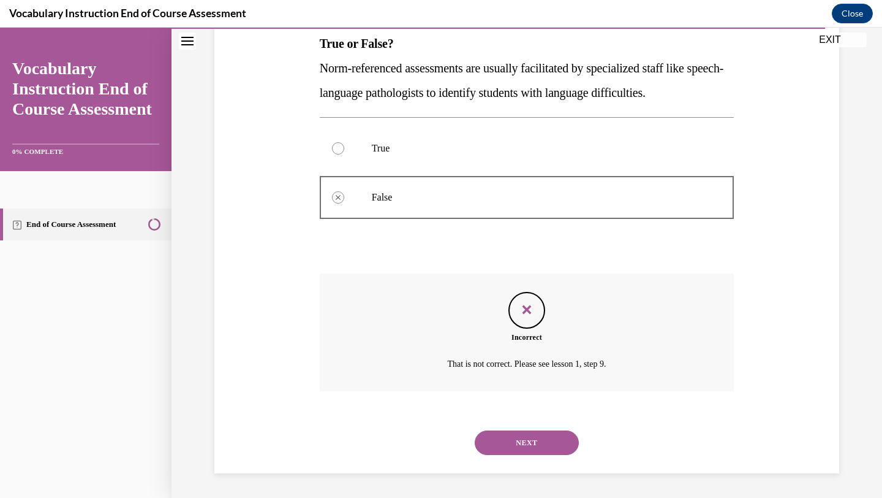
click at [522, 439] on button "NEXT" at bounding box center [527, 442] width 104 height 25
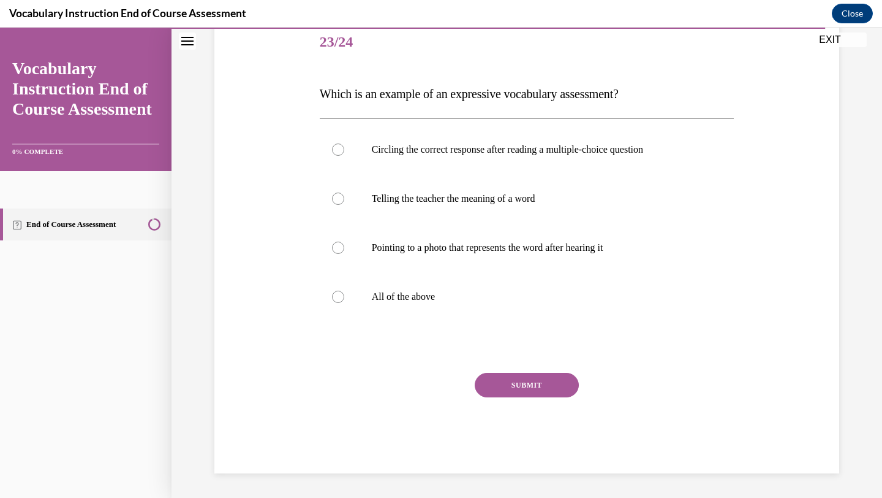
scroll to position [136, 0]
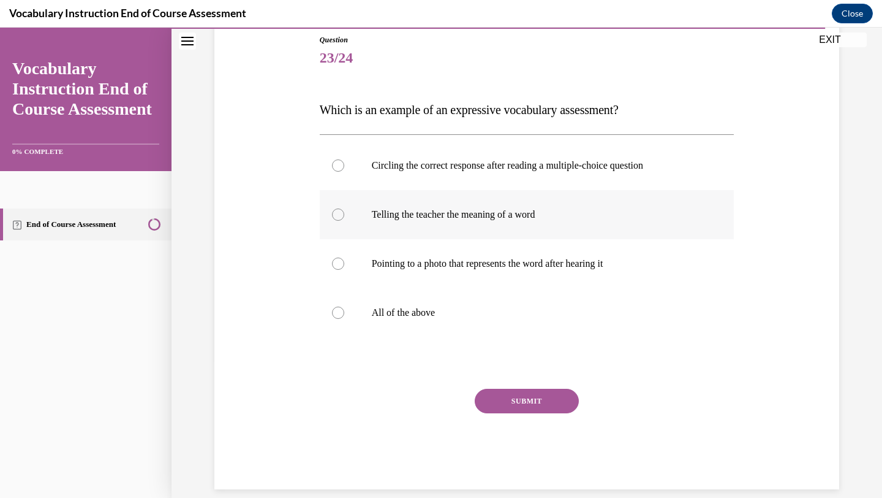
click at [398, 218] on p "Telling the teacher the meaning of a word" at bounding box center [538, 214] width 332 height 12
click at [344, 218] on input "Telling the teacher the meaning of a word" at bounding box center [338, 214] width 12 height 12
radio input "true"
click at [550, 396] on button "SUBMIT" at bounding box center [527, 400] width 104 height 25
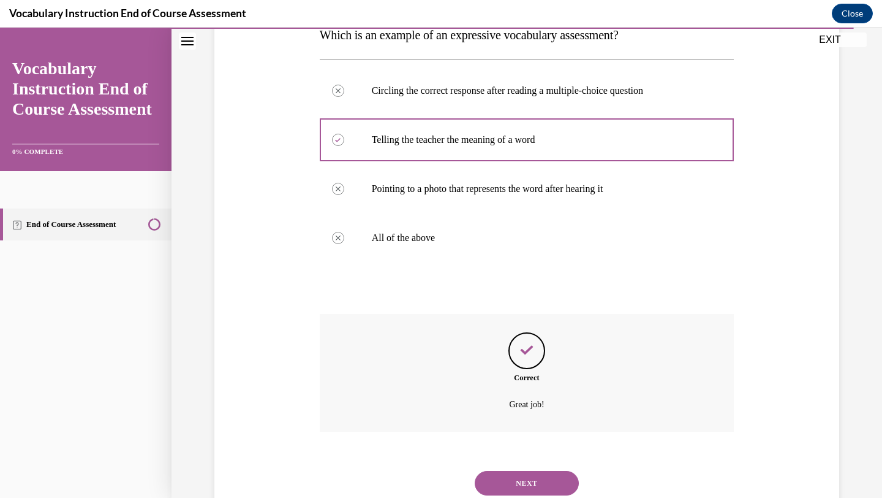
scroll to position [251, 0]
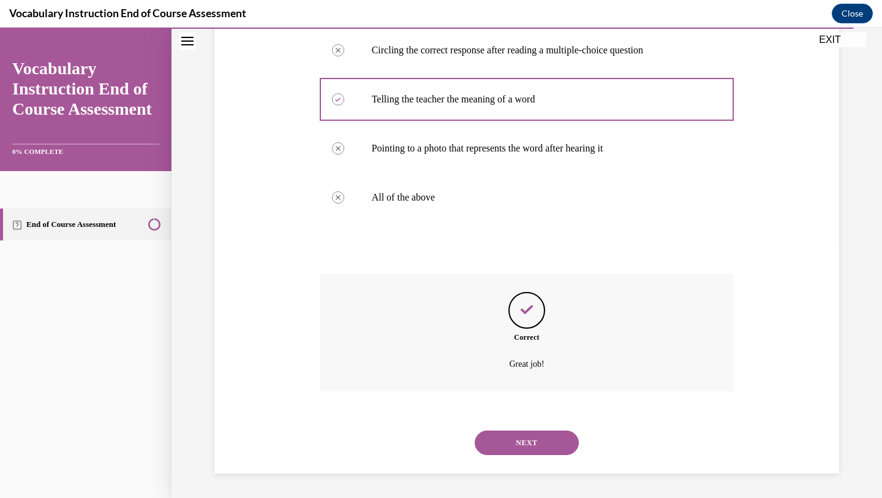
click at [520, 445] on button "NEXT" at bounding box center [527, 442] width 104 height 25
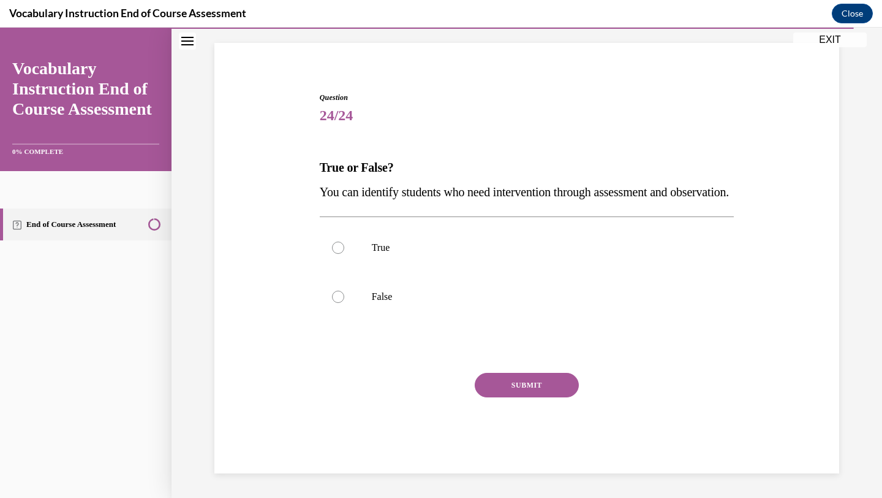
scroll to position [103, 0]
click at [354, 252] on label "True" at bounding box center [527, 247] width 415 height 49
click at [344, 252] on input "True" at bounding box center [338, 247] width 12 height 12
radio input "true"
click at [543, 382] on button "SUBMIT" at bounding box center [527, 385] width 104 height 25
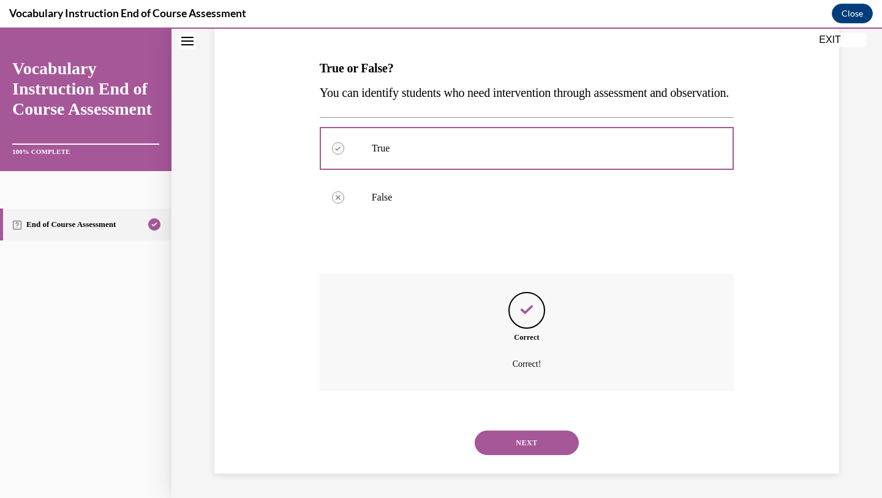
click at [528, 434] on button "NEXT" at bounding box center [527, 442] width 104 height 25
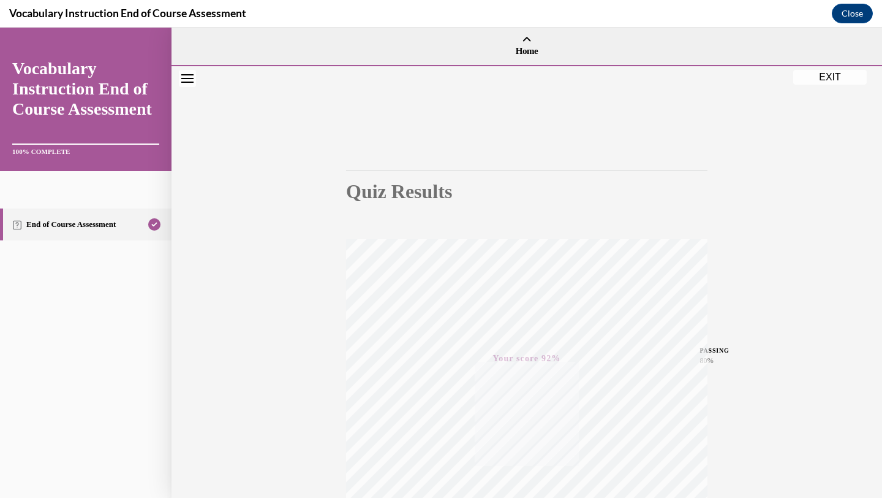
scroll to position [158, 0]
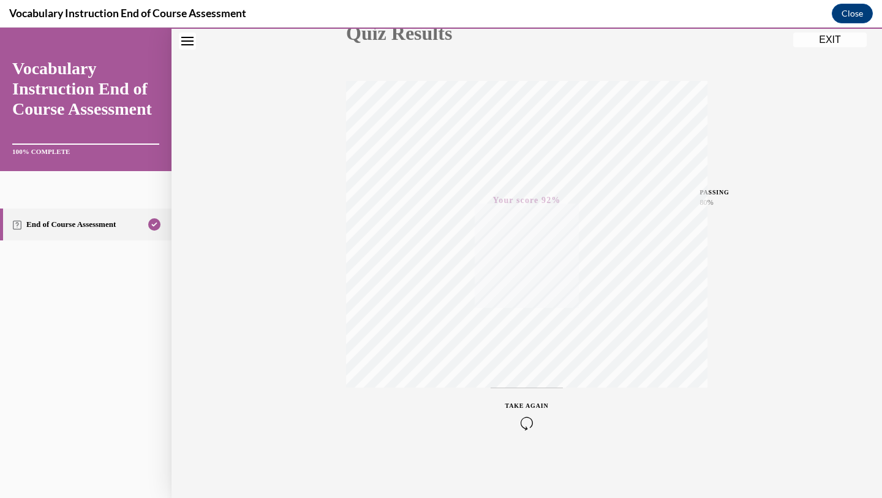
click at [836, 39] on button "EXIT" at bounding box center [830, 39] width 74 height 15
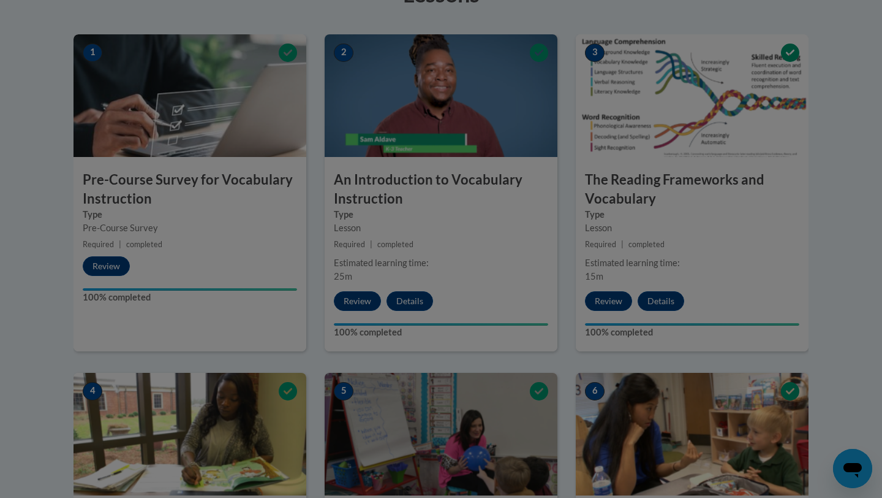
scroll to position [303, 0]
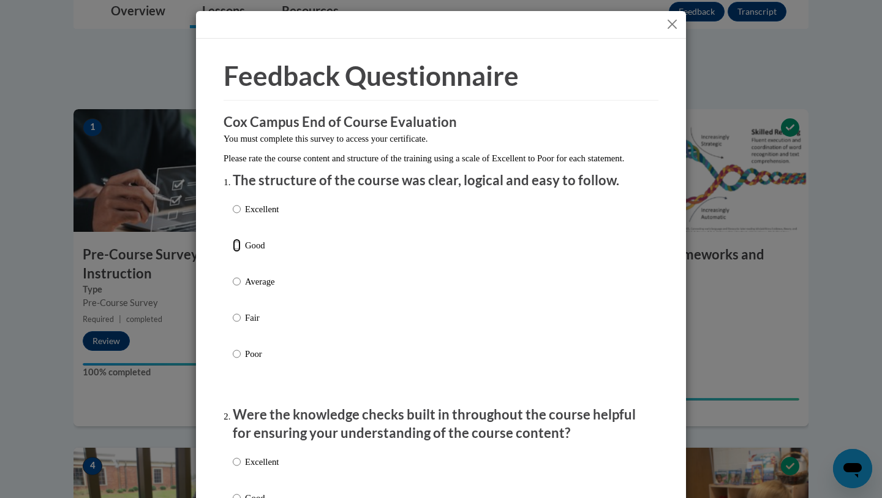
click at [240, 252] on input "Good" at bounding box center [237, 244] width 8 height 13
radio input "true"
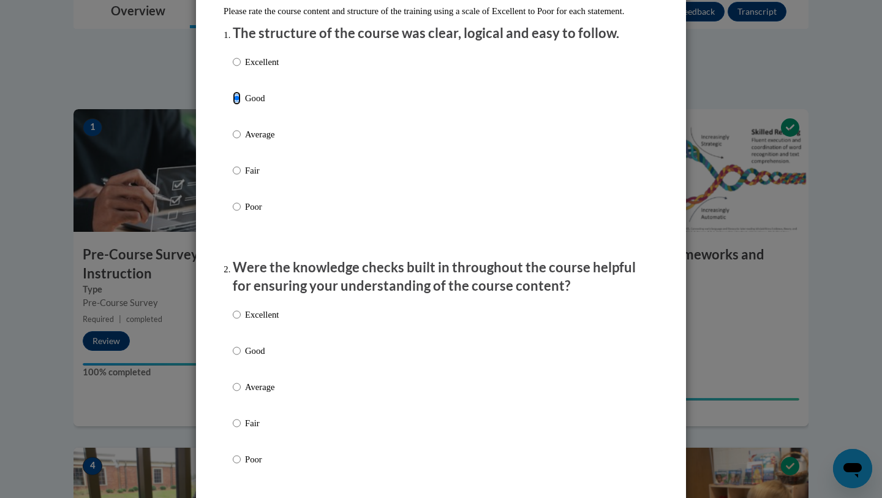
scroll to position [150, 0]
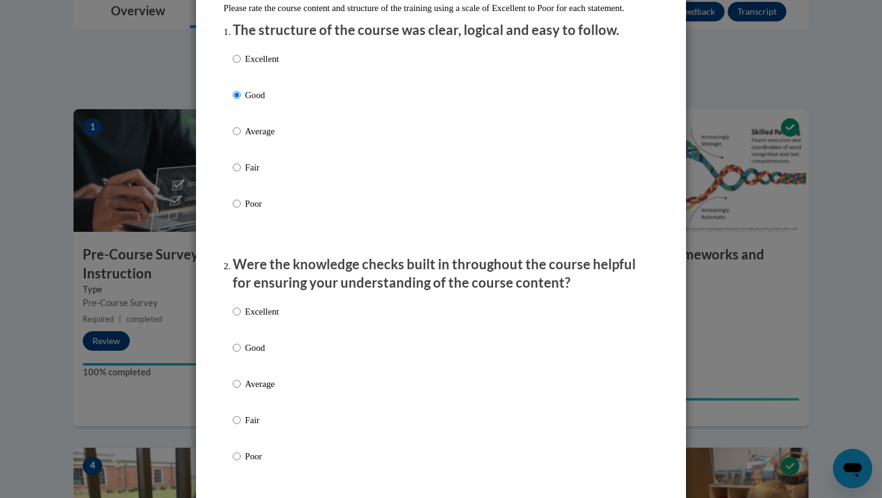
click at [254, 354] on p "Good" at bounding box center [262, 347] width 34 height 13
click at [241, 354] on input "Good" at bounding box center [237, 347] width 8 height 13
radio input "true"
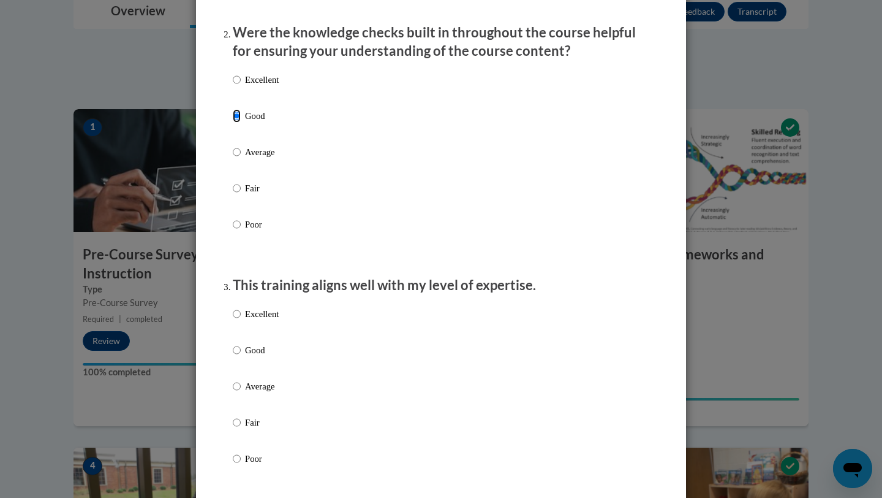
scroll to position [384, 0]
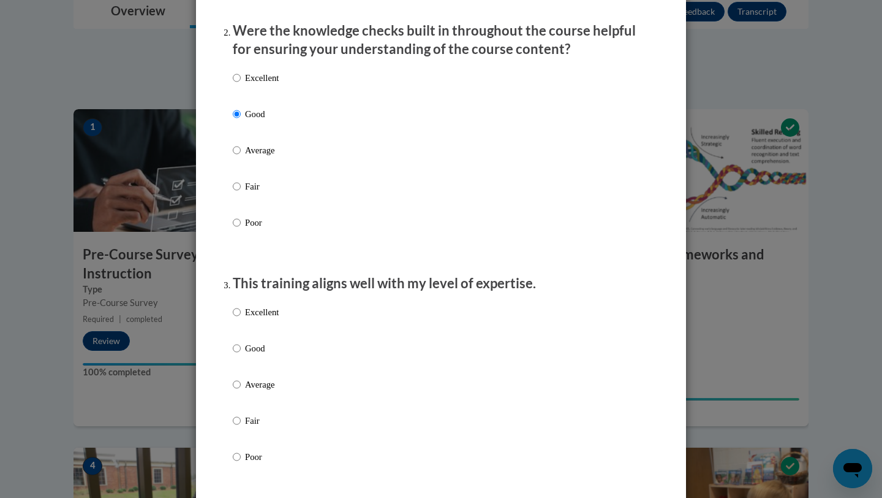
click at [259, 355] on p "Good" at bounding box center [262, 347] width 34 height 13
click at [241, 355] on input "Good" at bounding box center [237, 347] width 8 height 13
radio input "true"
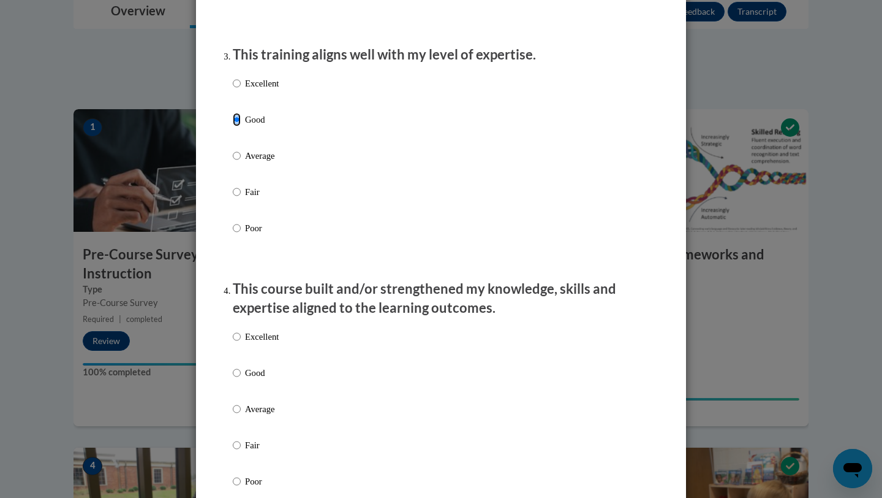
scroll to position [617, 0]
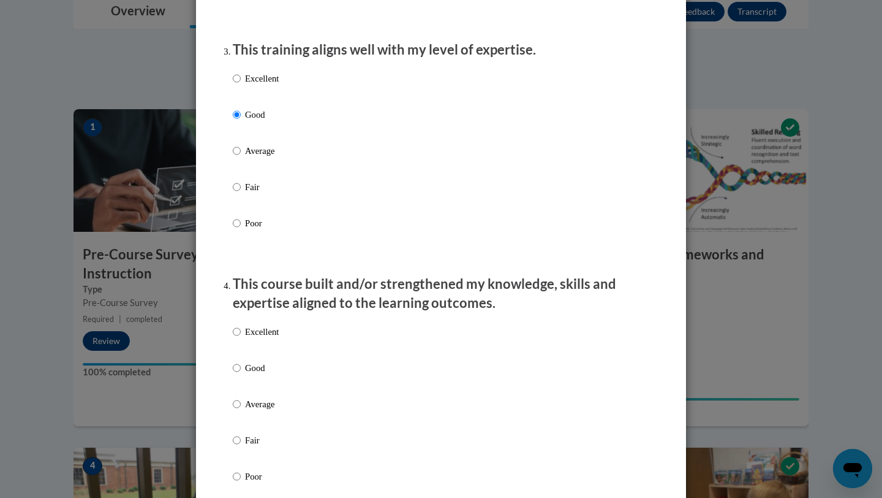
click at [257, 374] on p "Good" at bounding box center [262, 367] width 34 height 13
click at [241, 374] on input "Good" at bounding box center [237, 367] width 8 height 13
radio input "true"
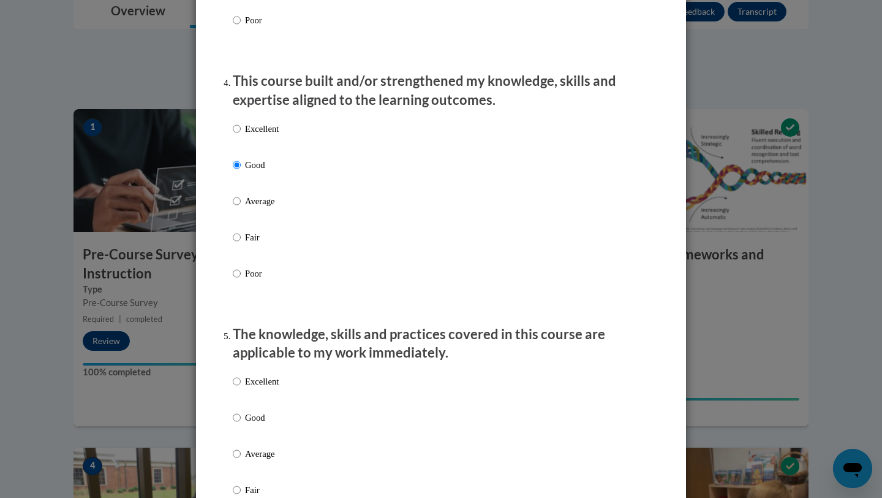
click at [255, 424] on p "Good" at bounding box center [262, 417] width 34 height 13
click at [241, 424] on input "Good" at bounding box center [237, 417] width 8 height 13
radio input "true"
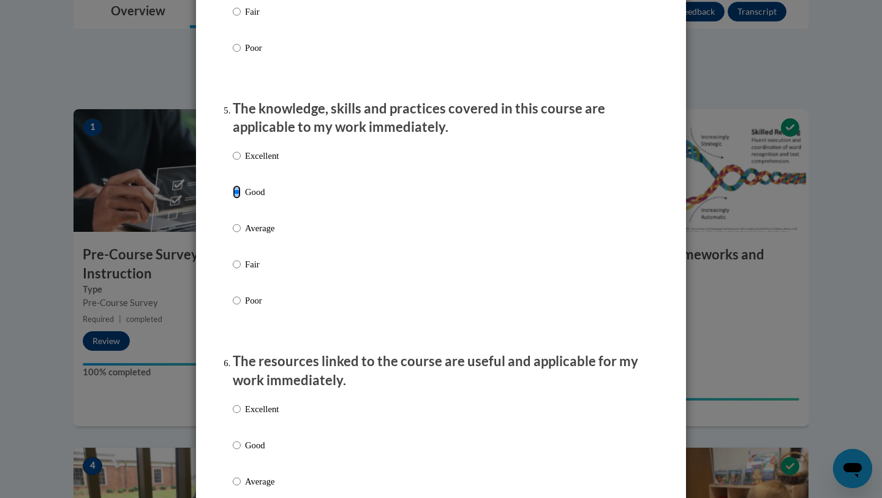
scroll to position [1053, 0]
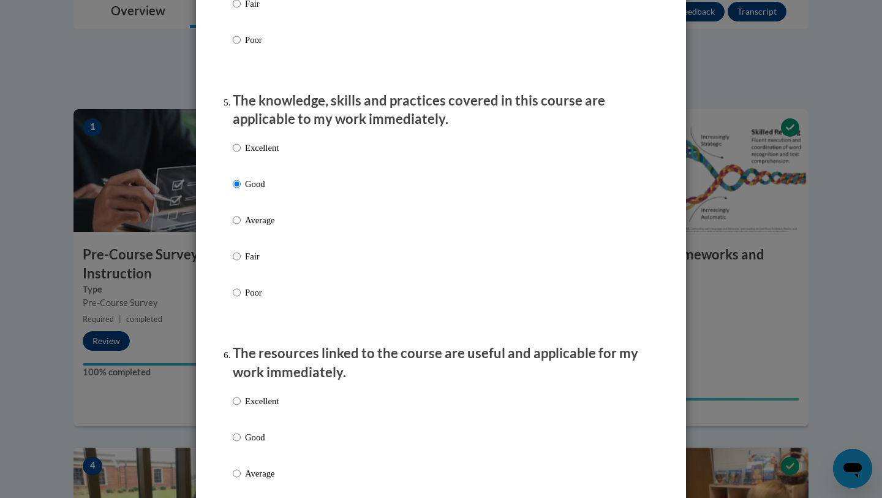
click at [255, 441] on div "Excellent Good Average Fair Poor" at bounding box center [256, 483] width 46 height 190
click at [255, 444] on p "Good" at bounding box center [262, 436] width 34 height 13
click at [241, 444] on input "Good" at bounding box center [237, 436] width 8 height 13
radio input "true"
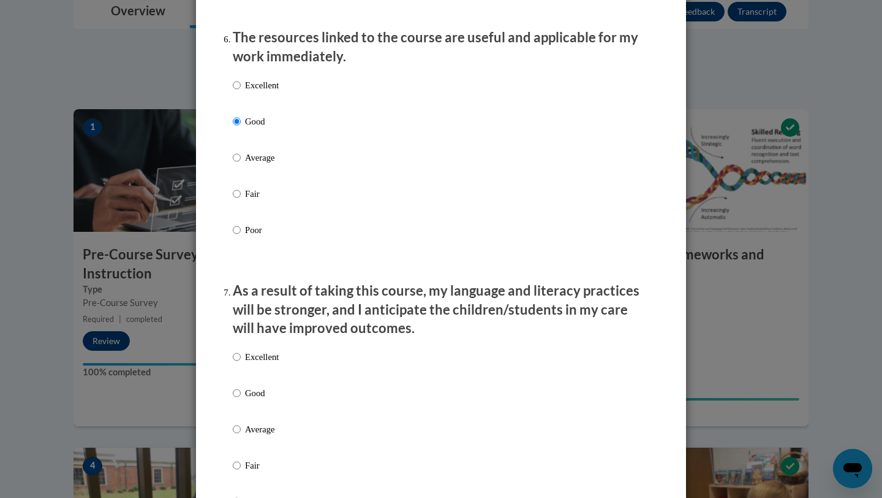
click at [255, 399] on p "Good" at bounding box center [262, 392] width 34 height 13
click at [241, 399] on input "Good" at bounding box center [237, 392] width 8 height 13
radio input "true"
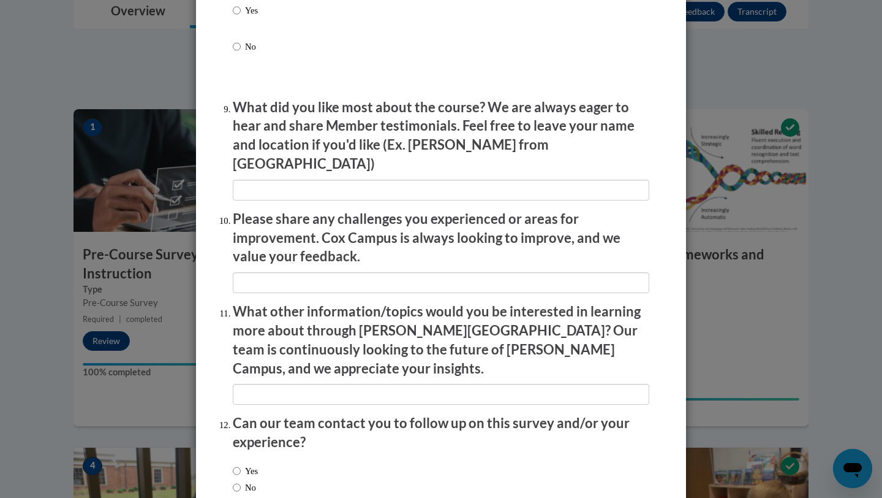
scroll to position [2051, 0]
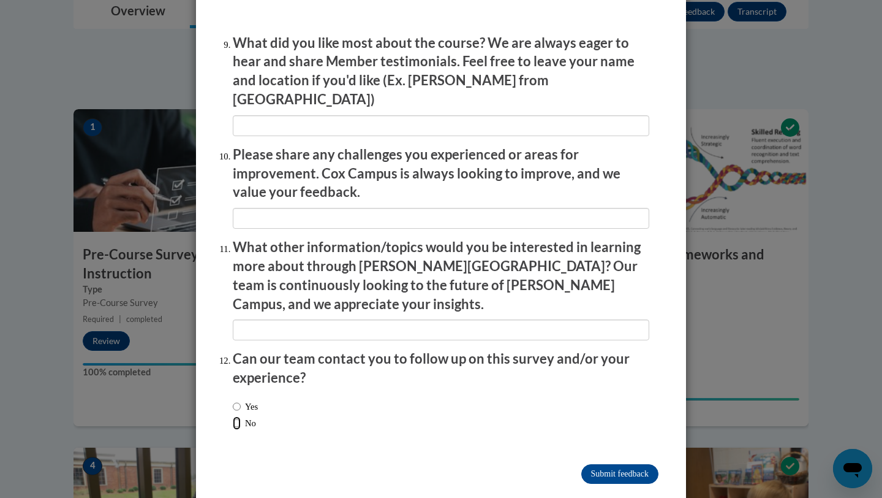
click at [238, 416] on input "No" at bounding box center [237, 422] width 8 height 13
radio input "true"
click at [593, 464] on input "Submit feedback" at bounding box center [619, 474] width 77 height 20
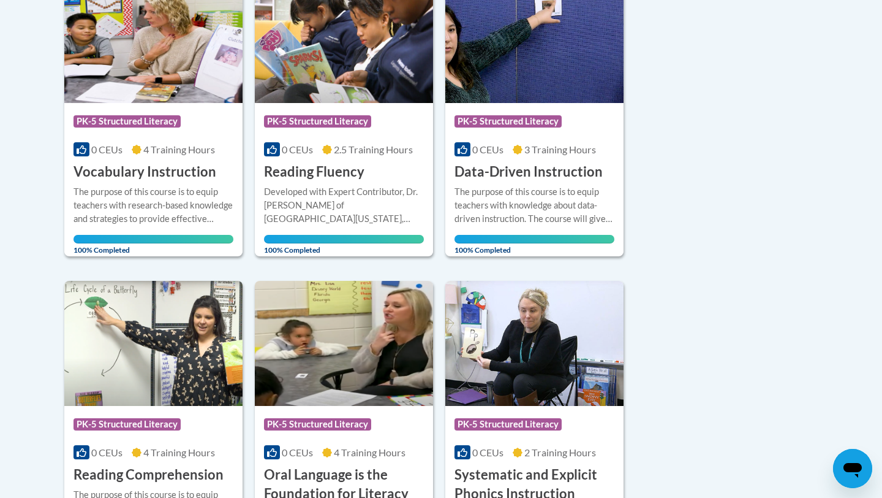
scroll to position [339, 0]
